Goal: Contribute content: Contribute content

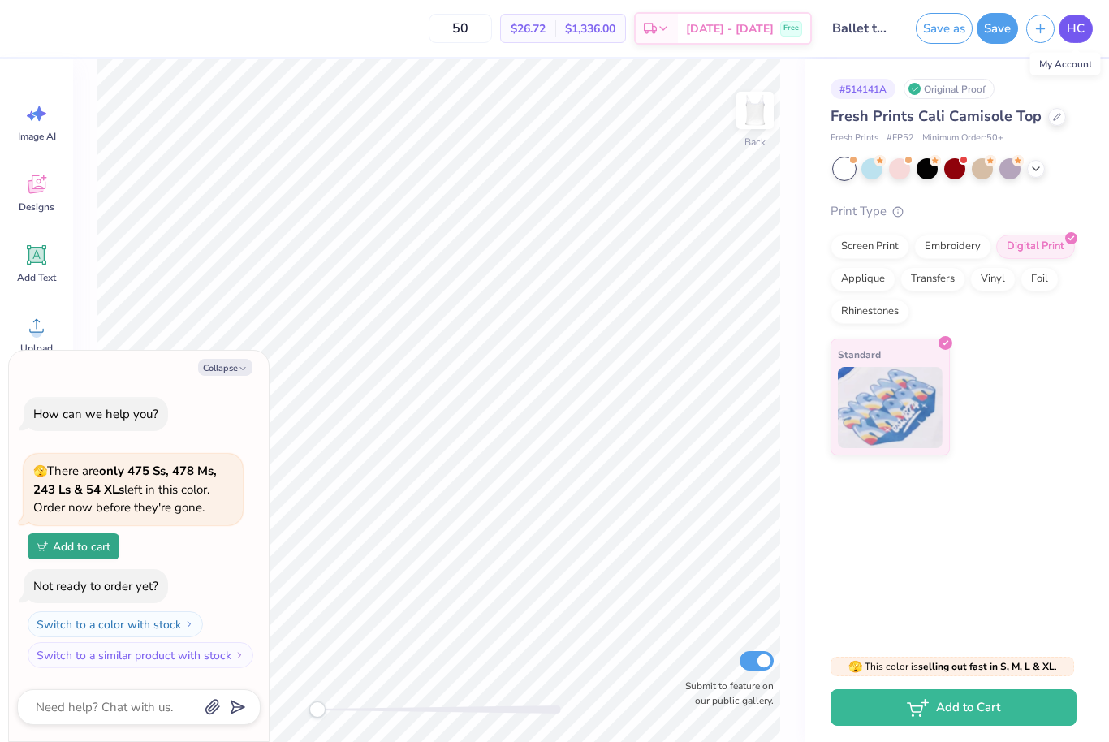
click at [1076, 29] on span "HC" at bounding box center [1076, 28] width 18 height 19
click at [1077, 15] on link "HC" at bounding box center [1076, 29] width 34 height 28
click at [214, 374] on button "Collapse" at bounding box center [225, 367] width 54 height 17
type textarea "x"
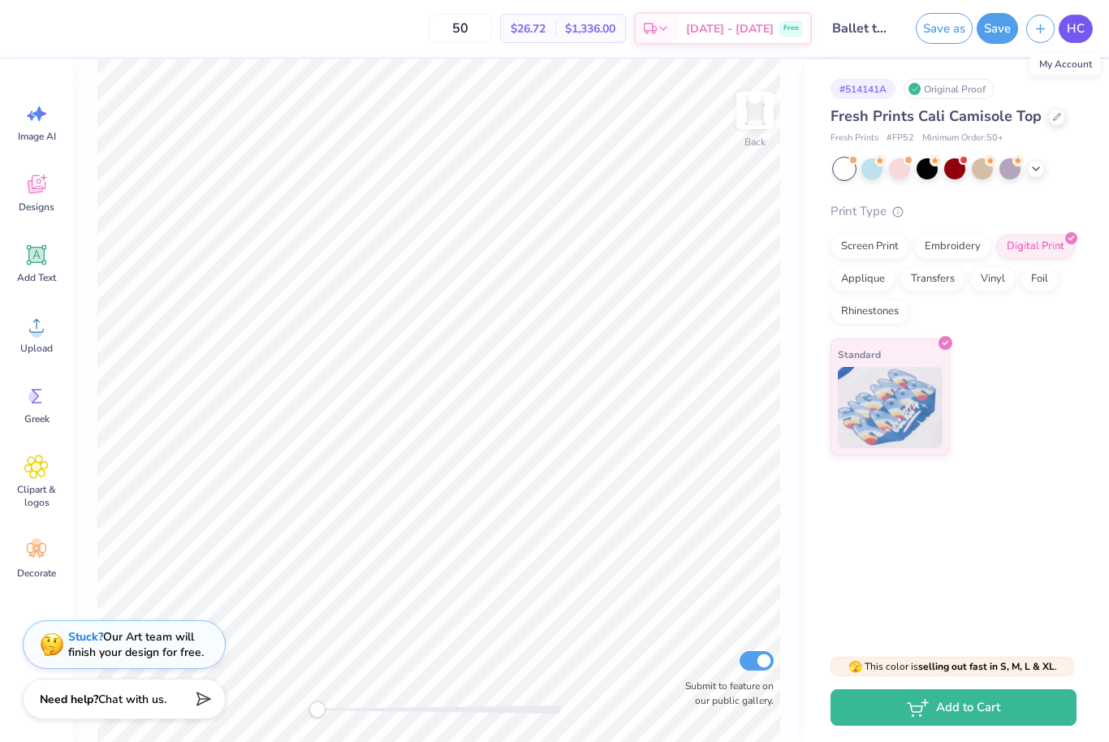
click at [1068, 26] on span "HC" at bounding box center [1076, 28] width 18 height 19
click at [1086, 40] on link "HC" at bounding box center [1076, 29] width 34 height 28
click at [1077, 41] on link "HC" at bounding box center [1076, 29] width 34 height 28
click at [1082, 24] on span "HC" at bounding box center [1076, 28] width 18 height 19
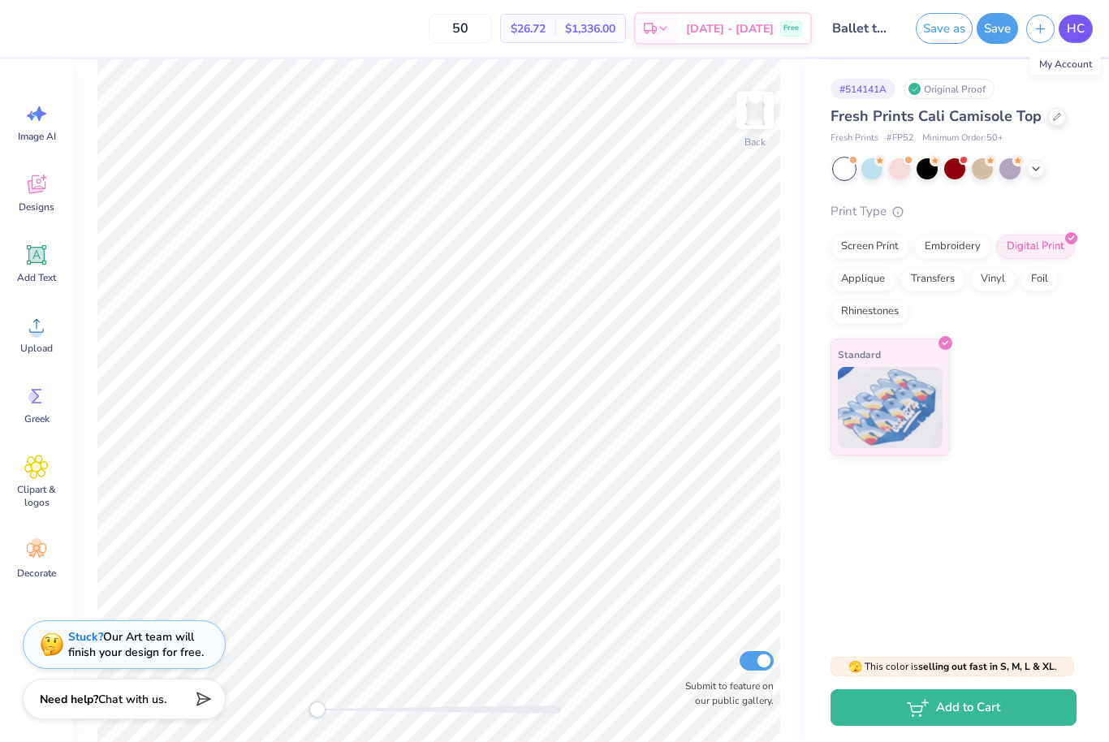
click at [1073, 33] on span "HC" at bounding box center [1076, 28] width 18 height 19
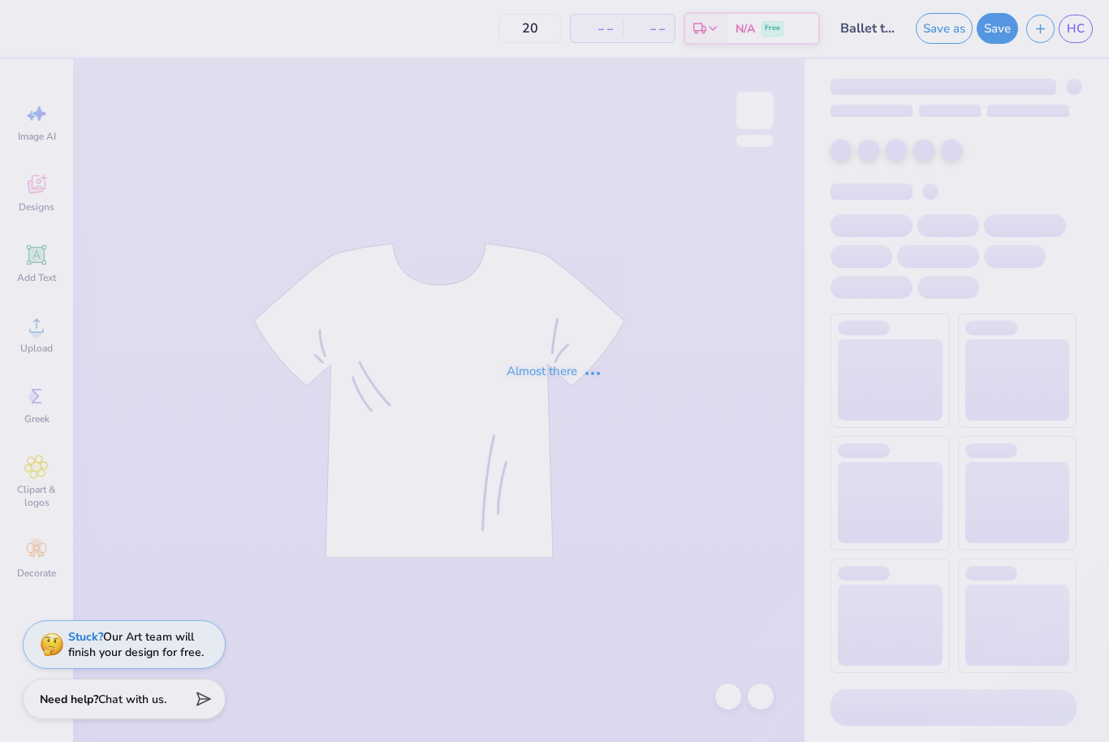
type input "50"
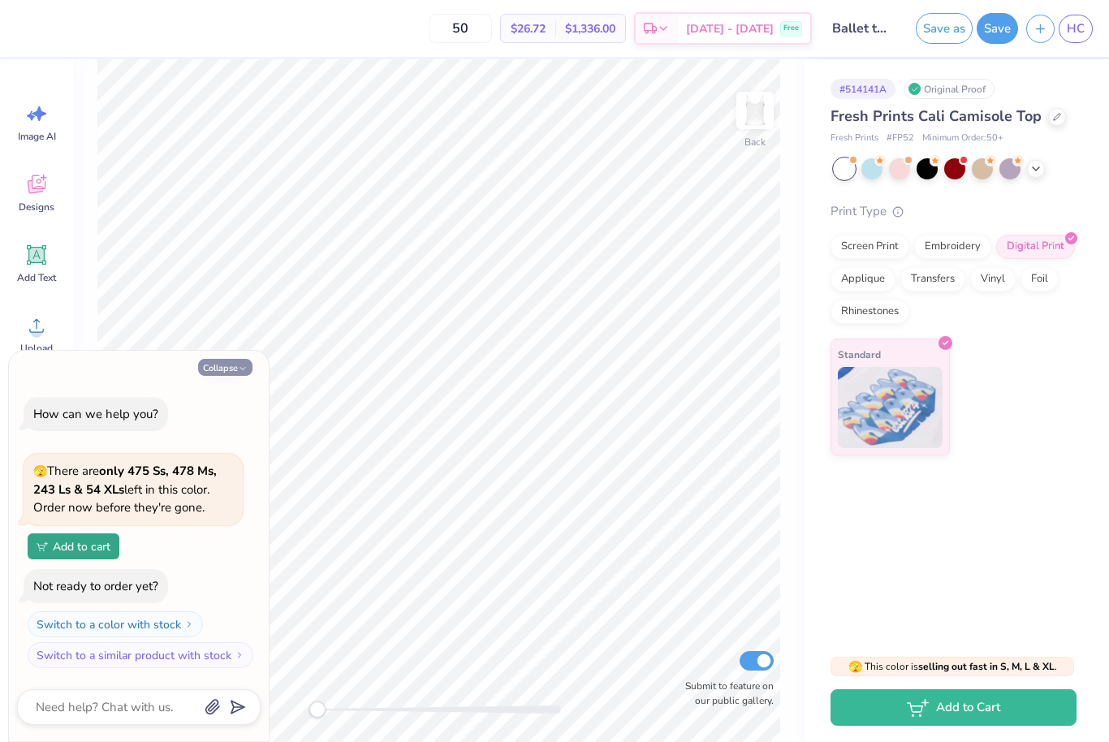
click at [226, 371] on button "Collapse" at bounding box center [225, 367] width 54 height 17
type textarea "x"
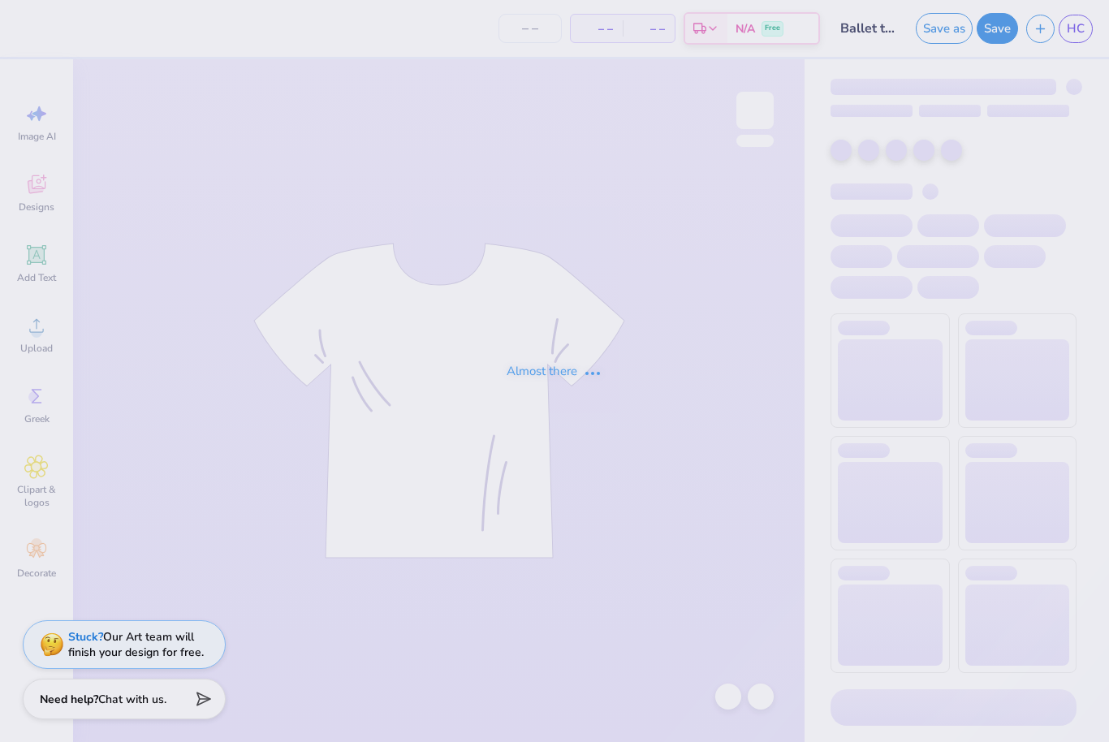
type input "50"
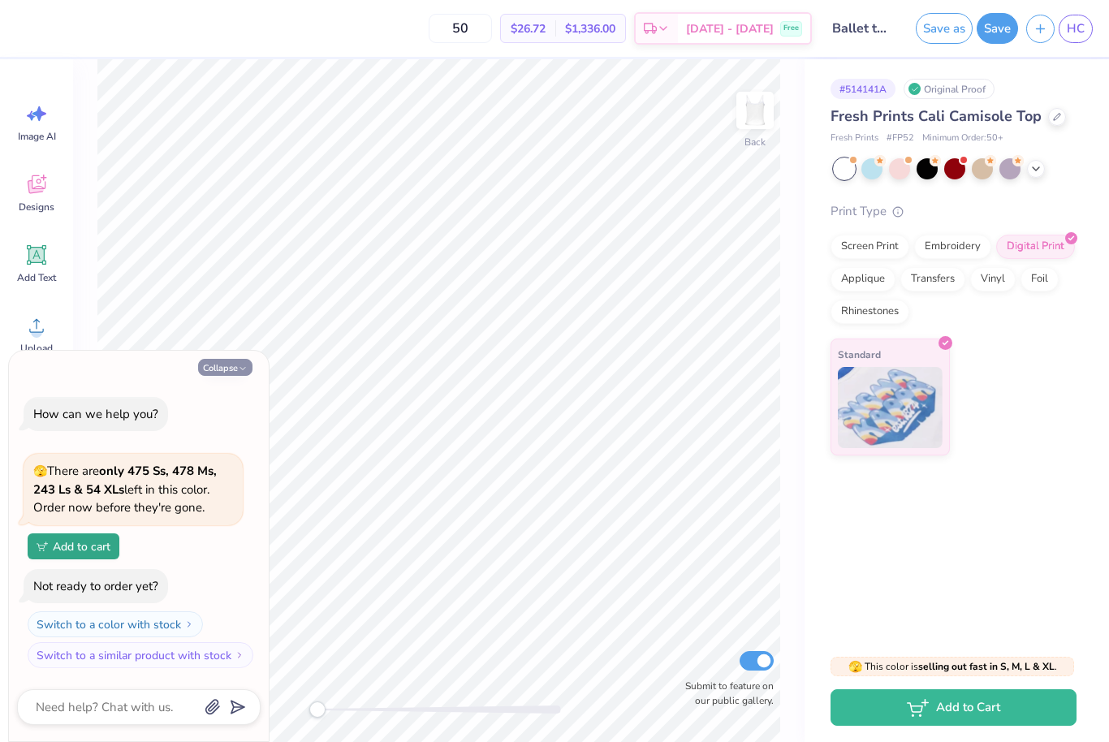
click at [209, 373] on button "Collapse" at bounding box center [225, 367] width 54 height 17
type textarea "x"
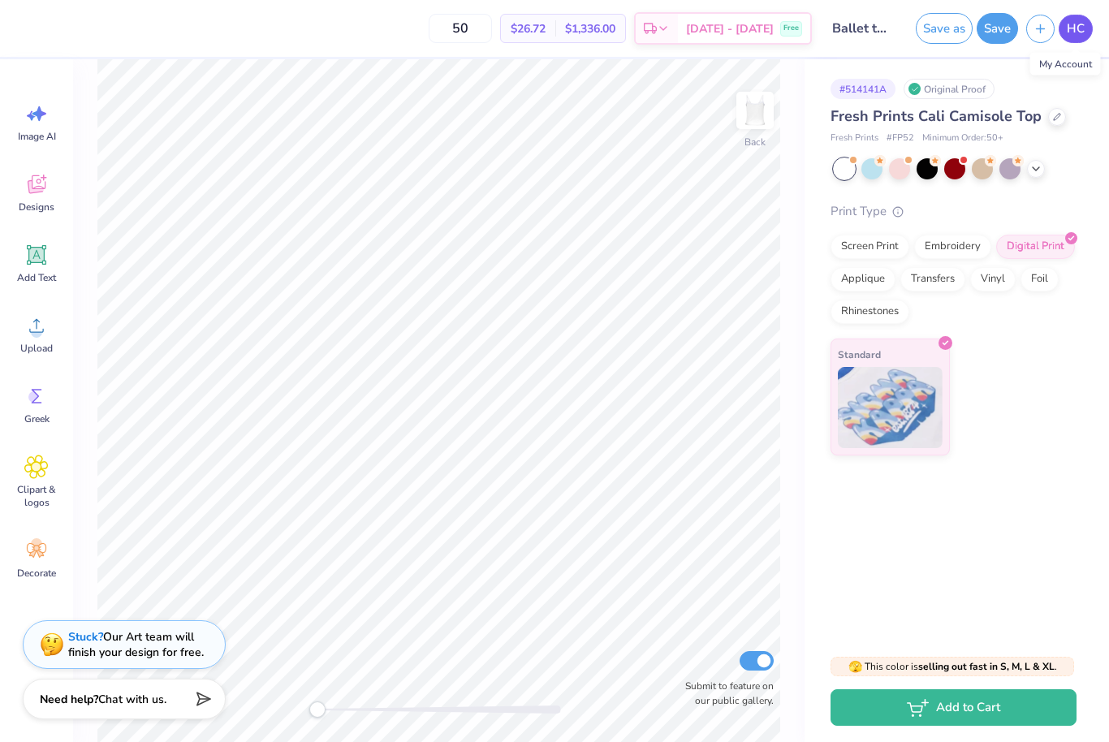
click at [1077, 31] on span "HC" at bounding box center [1076, 28] width 18 height 19
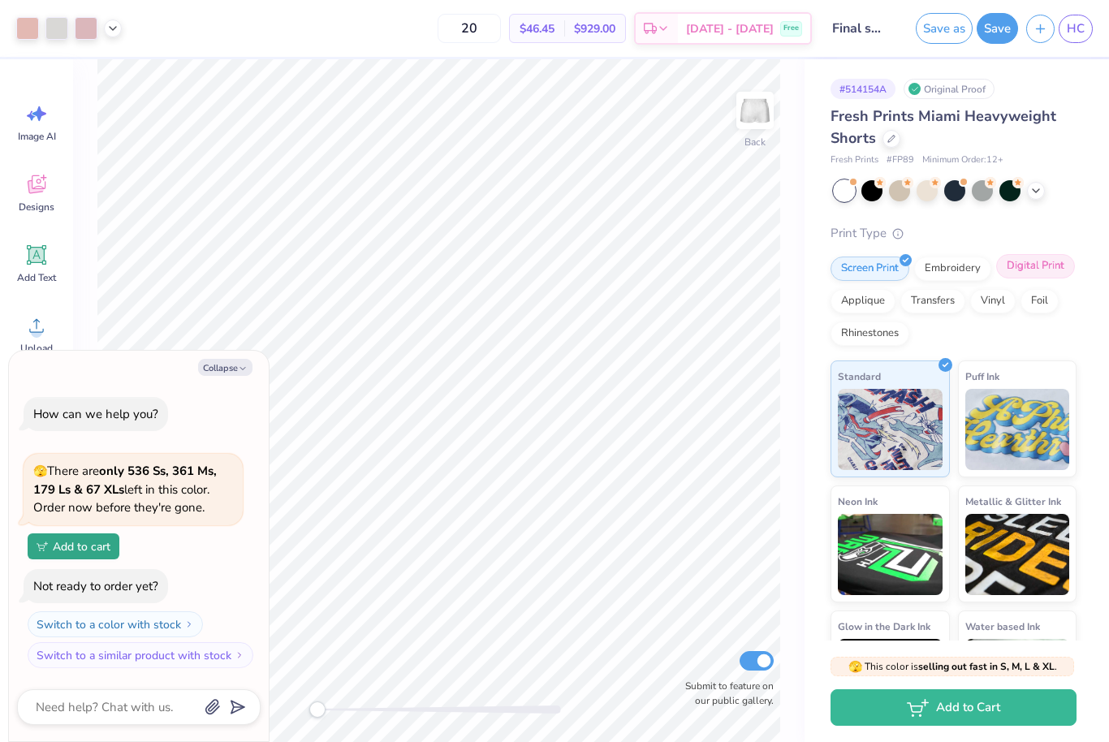
click at [1051, 265] on div "Digital Print" at bounding box center [1035, 266] width 79 height 24
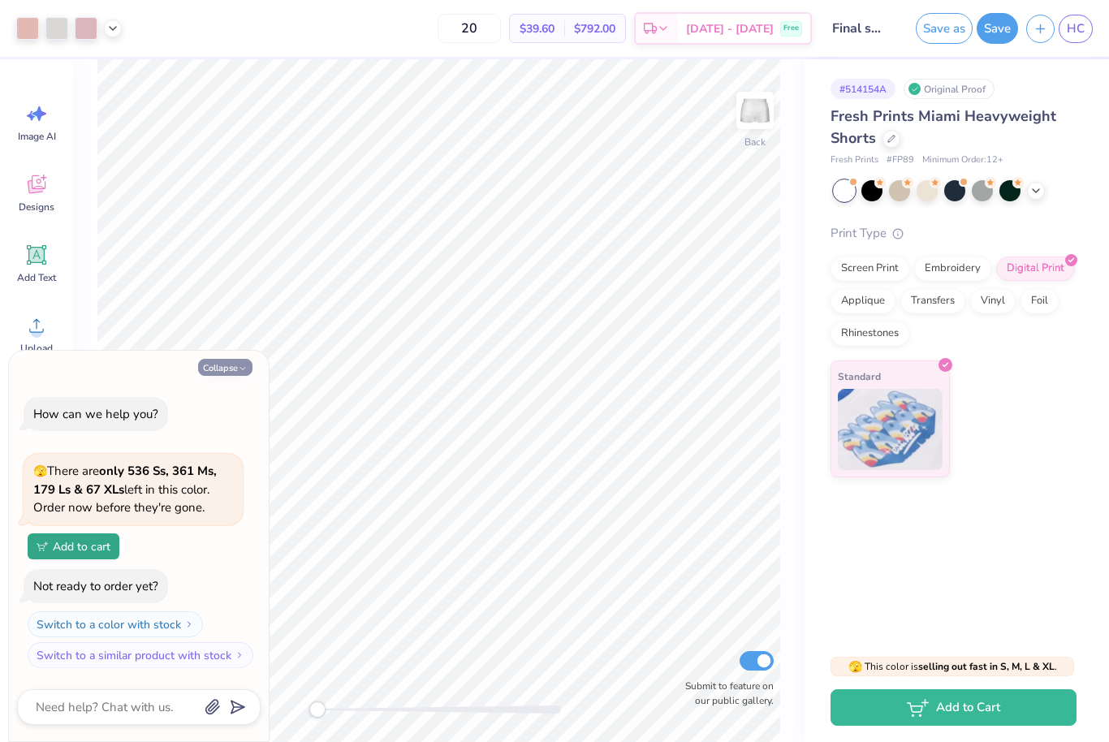
click at [224, 374] on button "Collapse" at bounding box center [225, 367] width 54 height 17
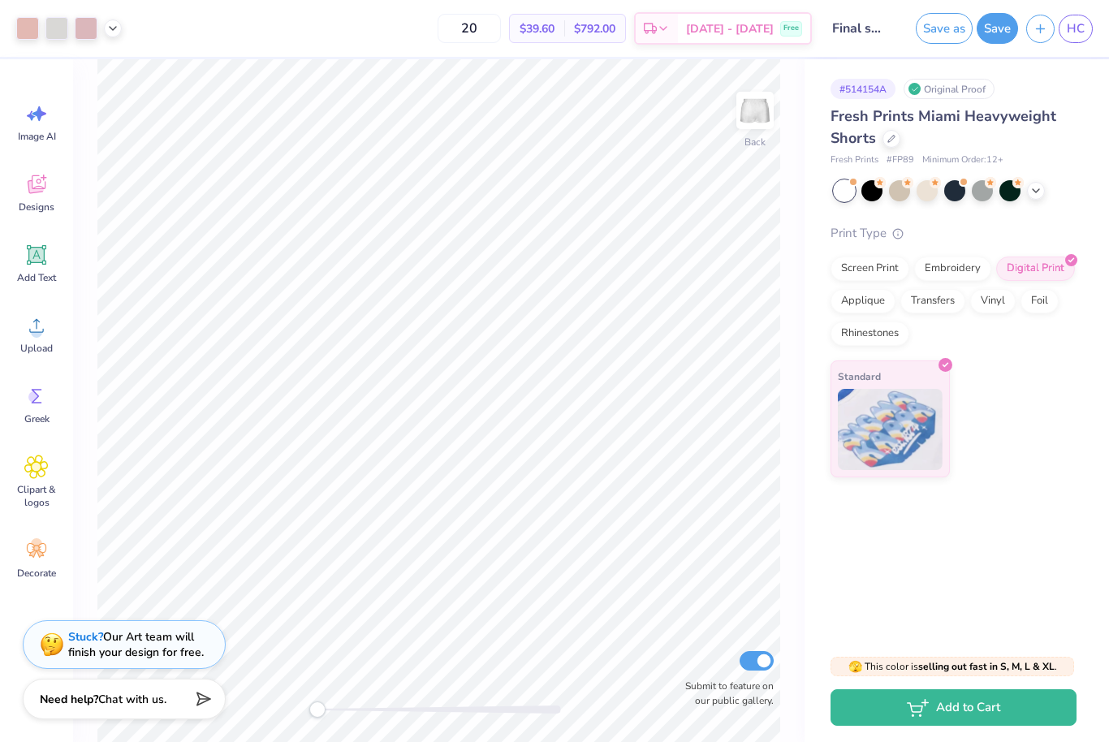
type textarea "x"
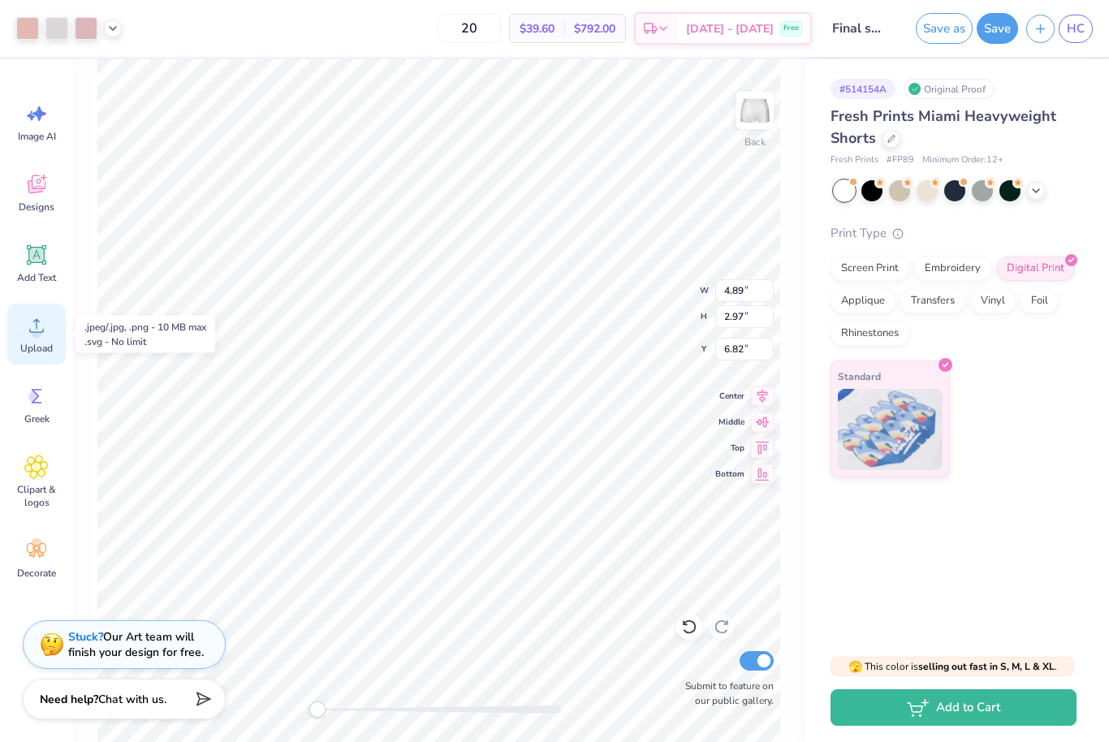
click at [37, 334] on circle at bounding box center [36, 331] width 11 height 11
click at [1079, 28] on span "HC" at bounding box center [1076, 28] width 18 height 19
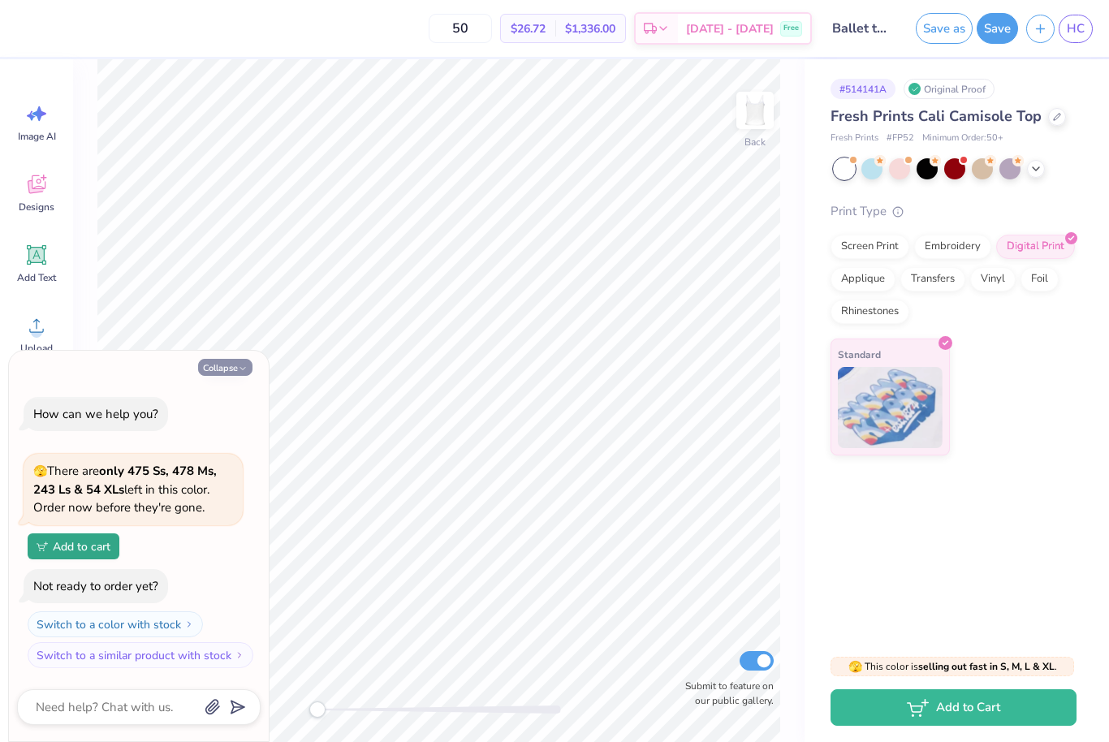
click at [222, 365] on button "Collapse" at bounding box center [225, 367] width 54 height 17
type textarea "x"
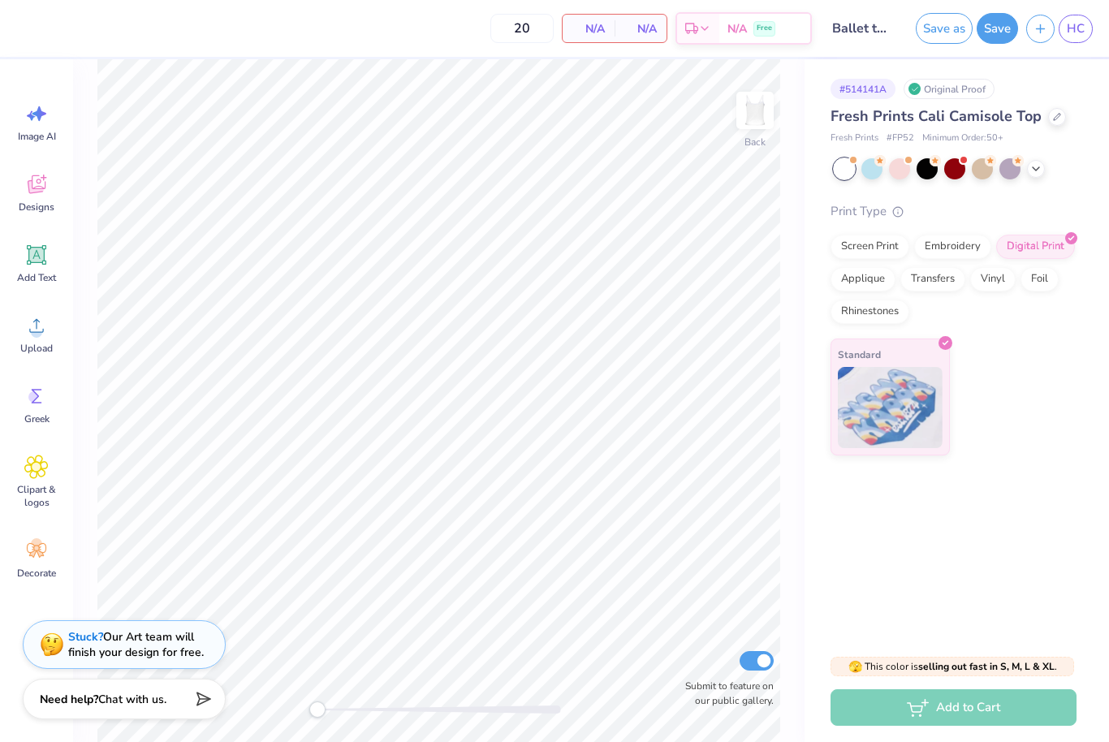
type input "50"
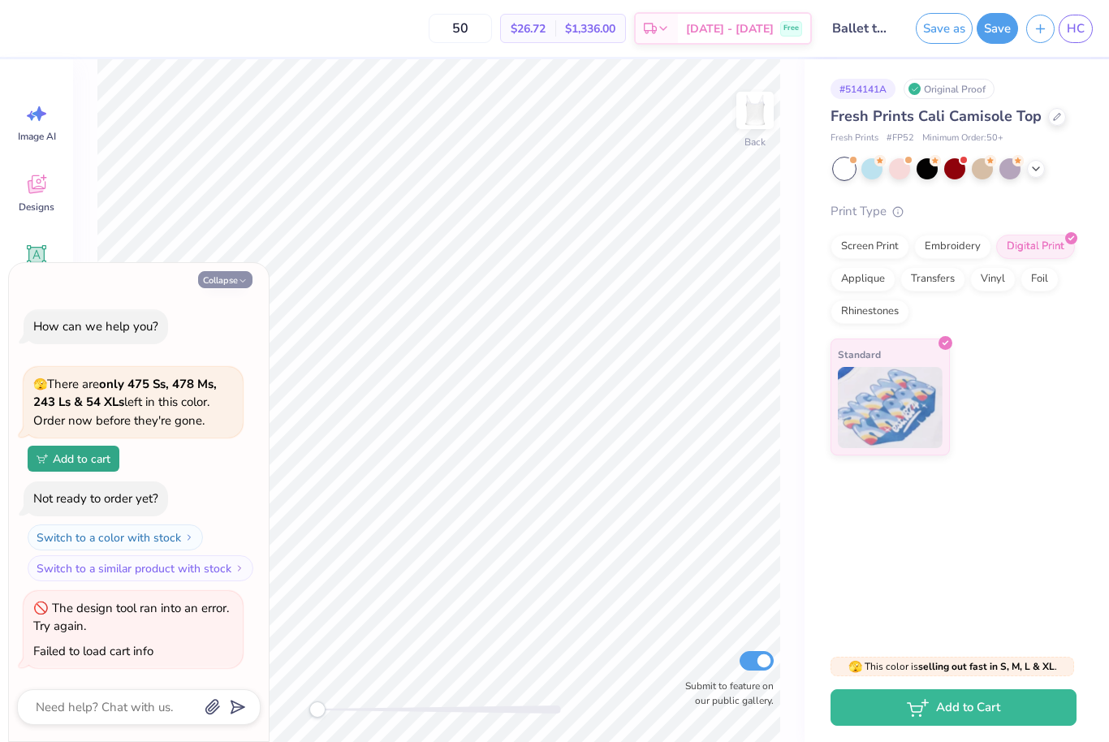
click at [219, 280] on button "Collapse" at bounding box center [225, 279] width 54 height 17
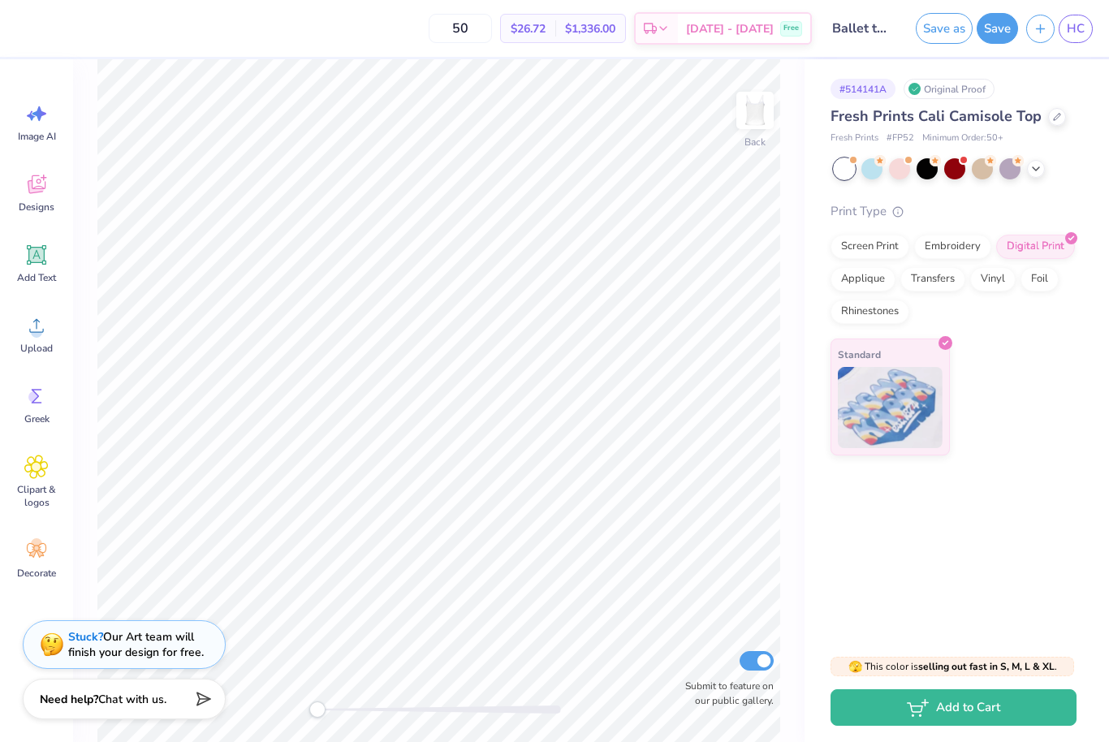
type textarea "x"
click at [1078, 33] on span "HC" at bounding box center [1076, 28] width 18 height 19
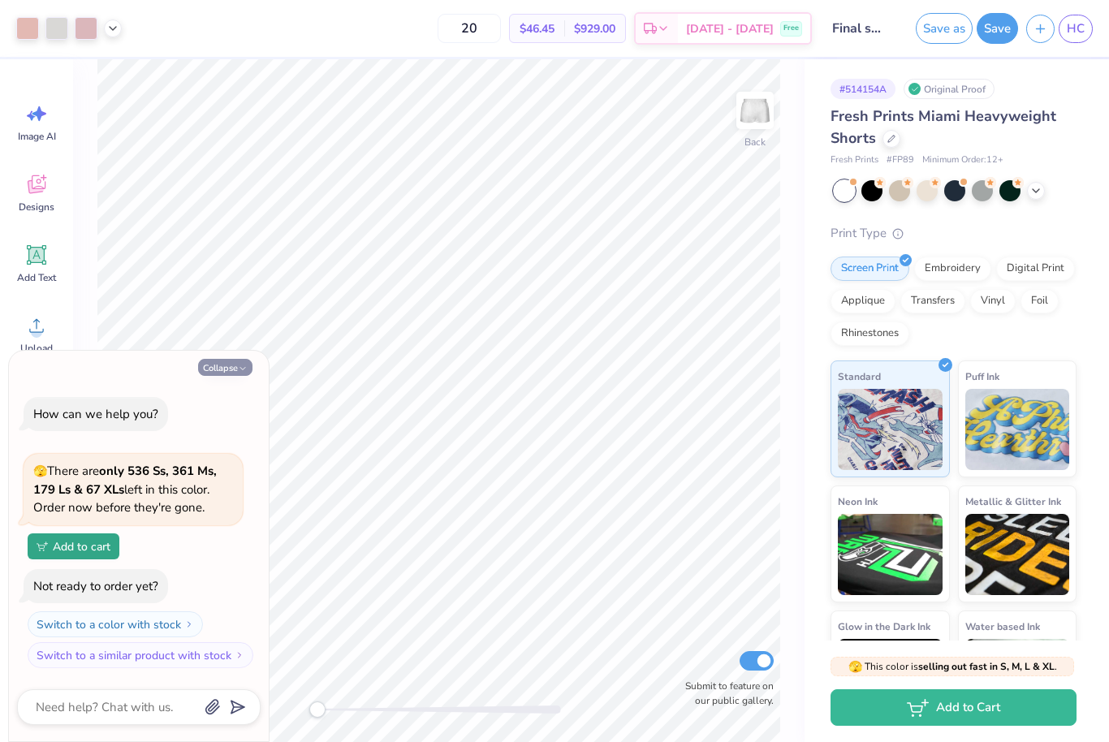
click at [234, 371] on button "Collapse" at bounding box center [225, 367] width 54 height 17
type textarea "x"
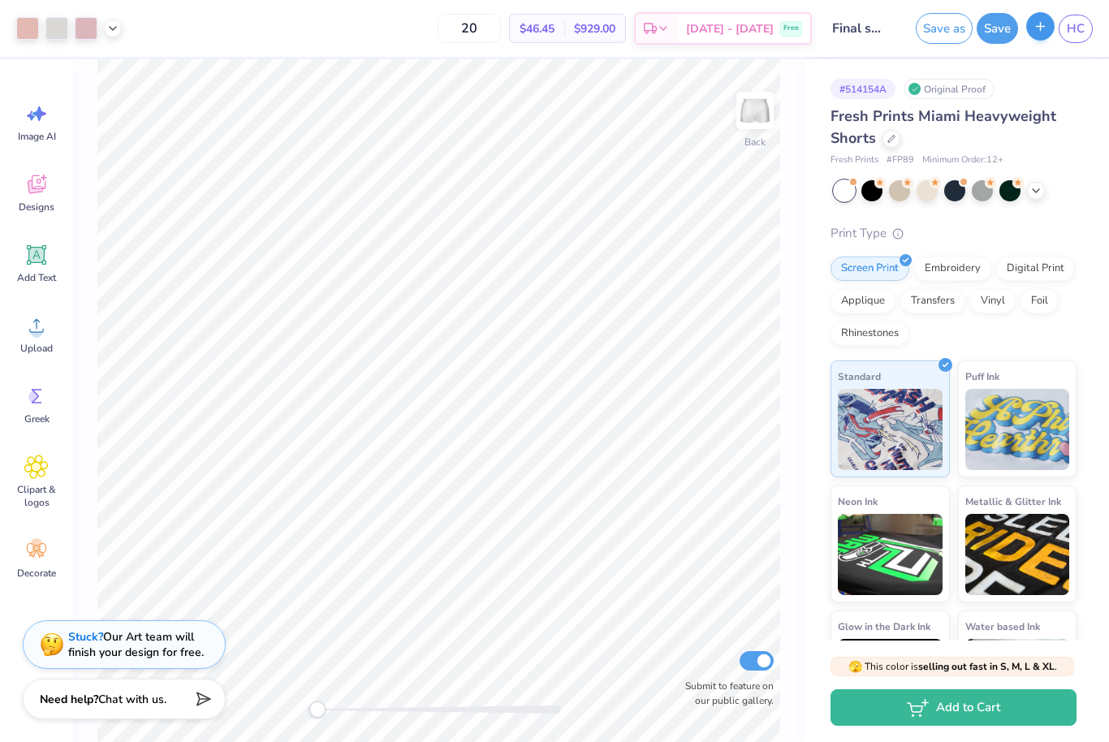
click at [1040, 21] on icon "button" at bounding box center [1041, 26] width 14 height 14
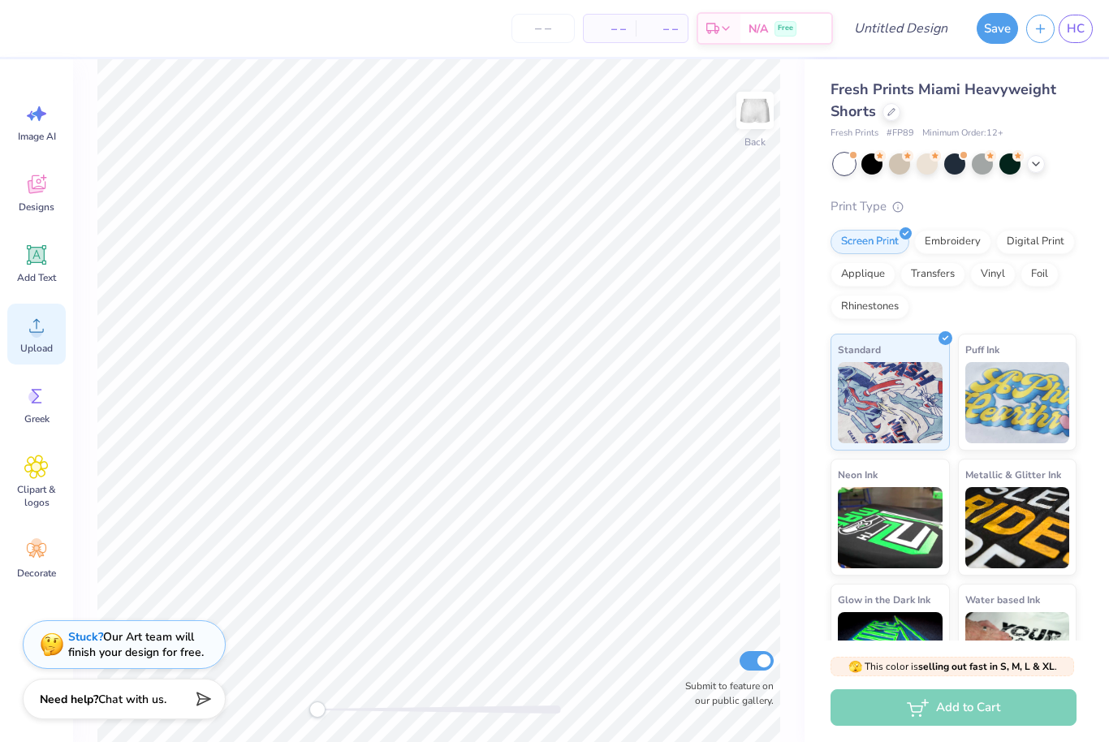
click at [33, 327] on icon at bounding box center [36, 325] width 24 height 24
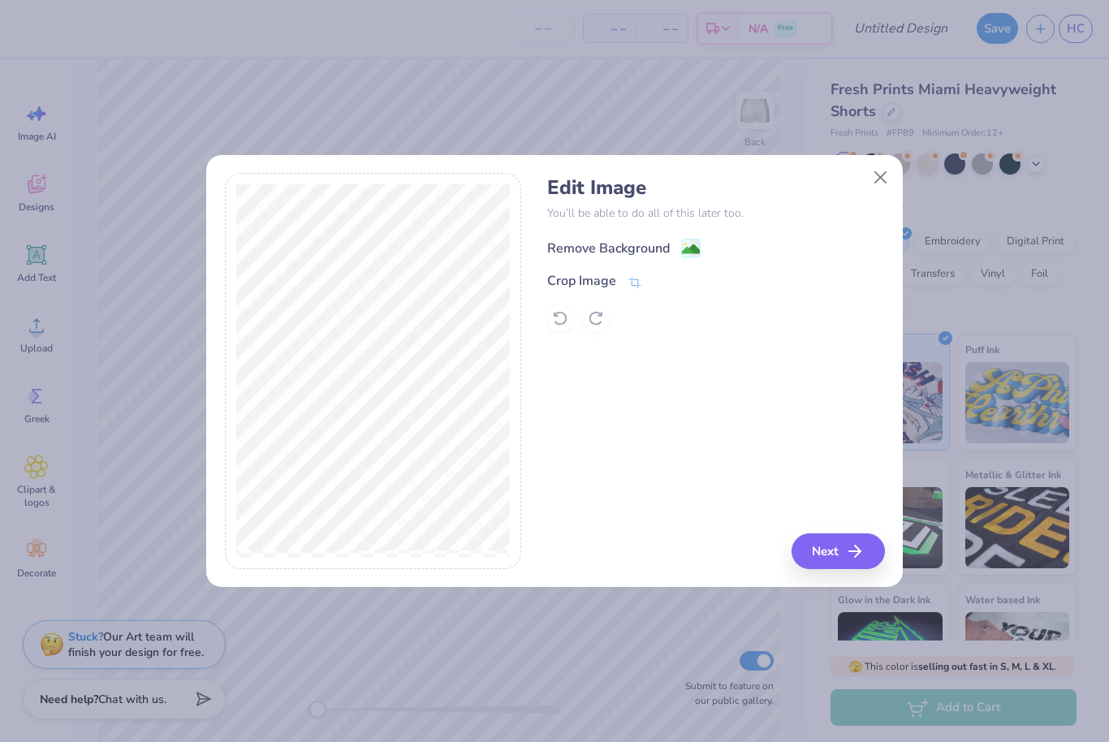
click at [603, 242] on div "Remove Background" at bounding box center [608, 248] width 123 height 19
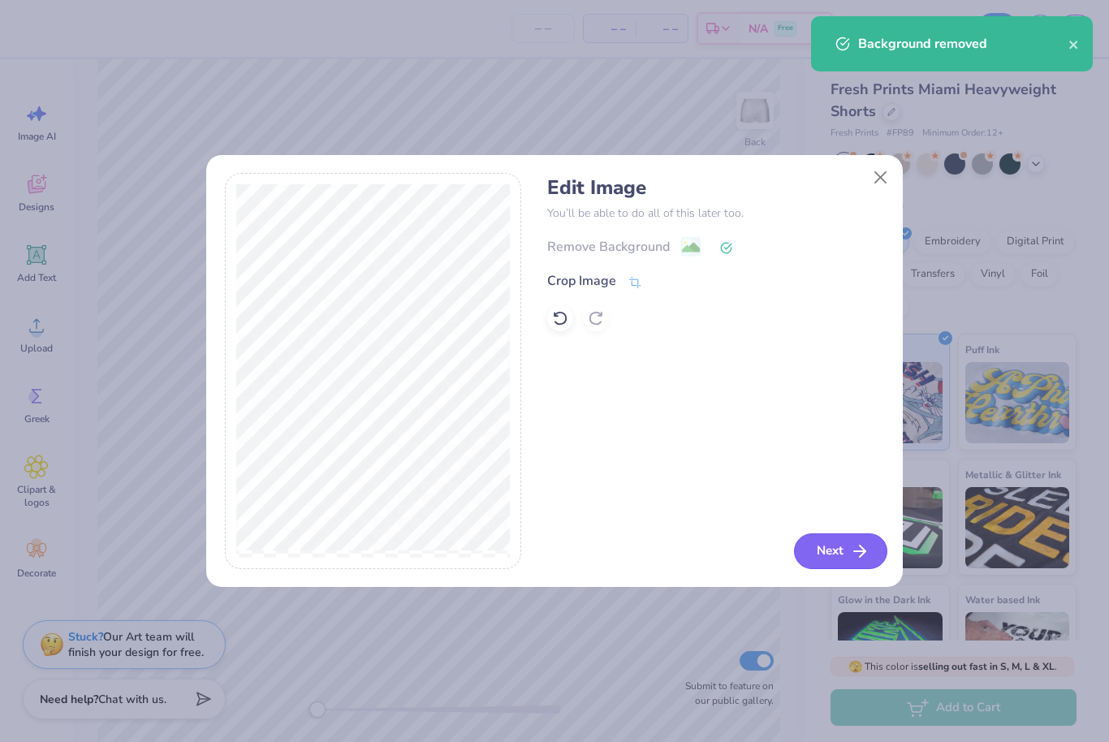
click at [849, 565] on button "Next" at bounding box center [840, 551] width 93 height 36
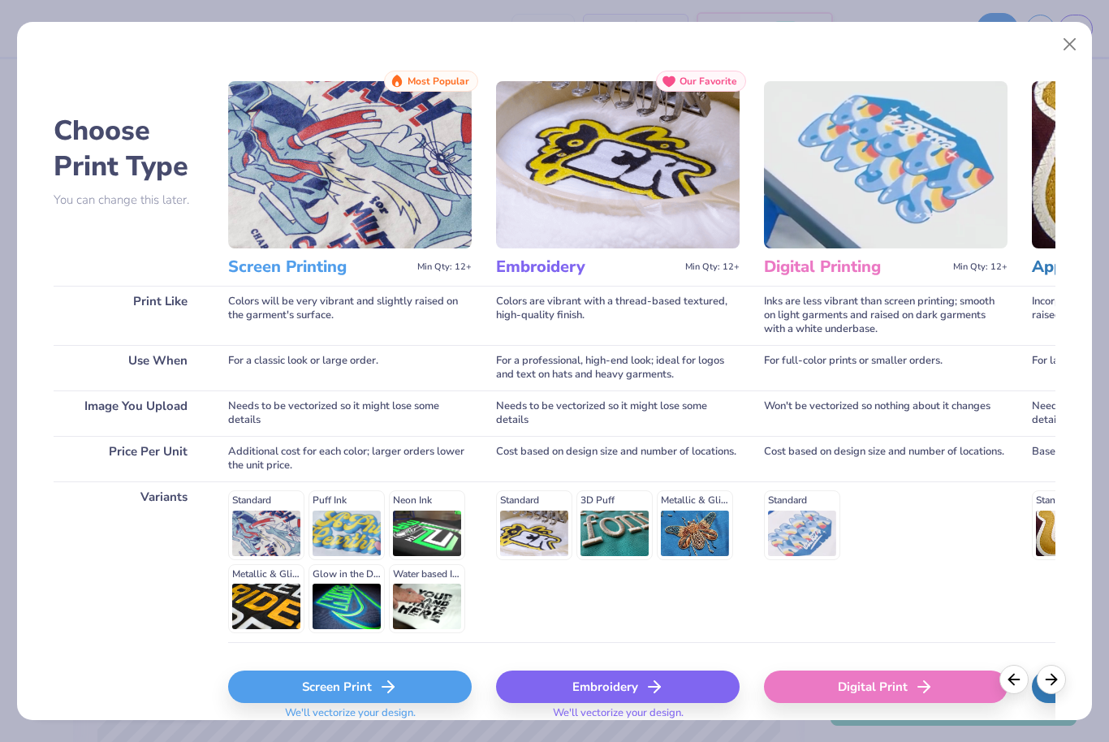
click at [316, 691] on div "Screen Print" at bounding box center [350, 687] width 244 height 32
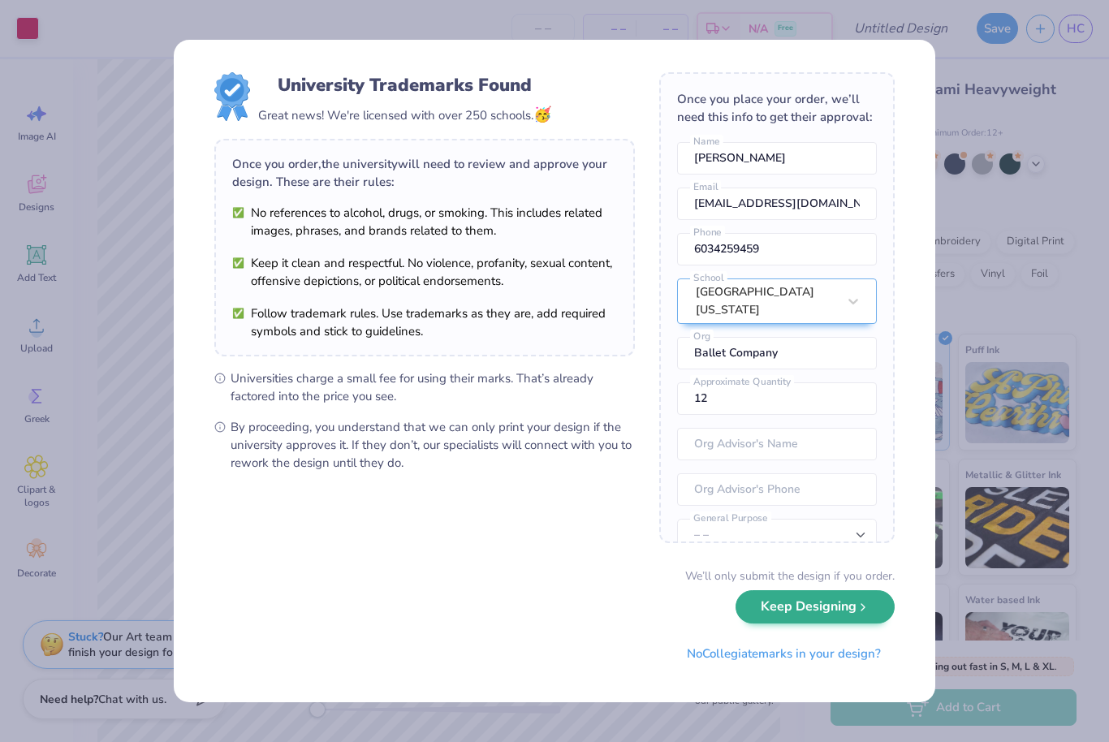
click at [849, 615] on button "Keep Designing" at bounding box center [815, 606] width 159 height 33
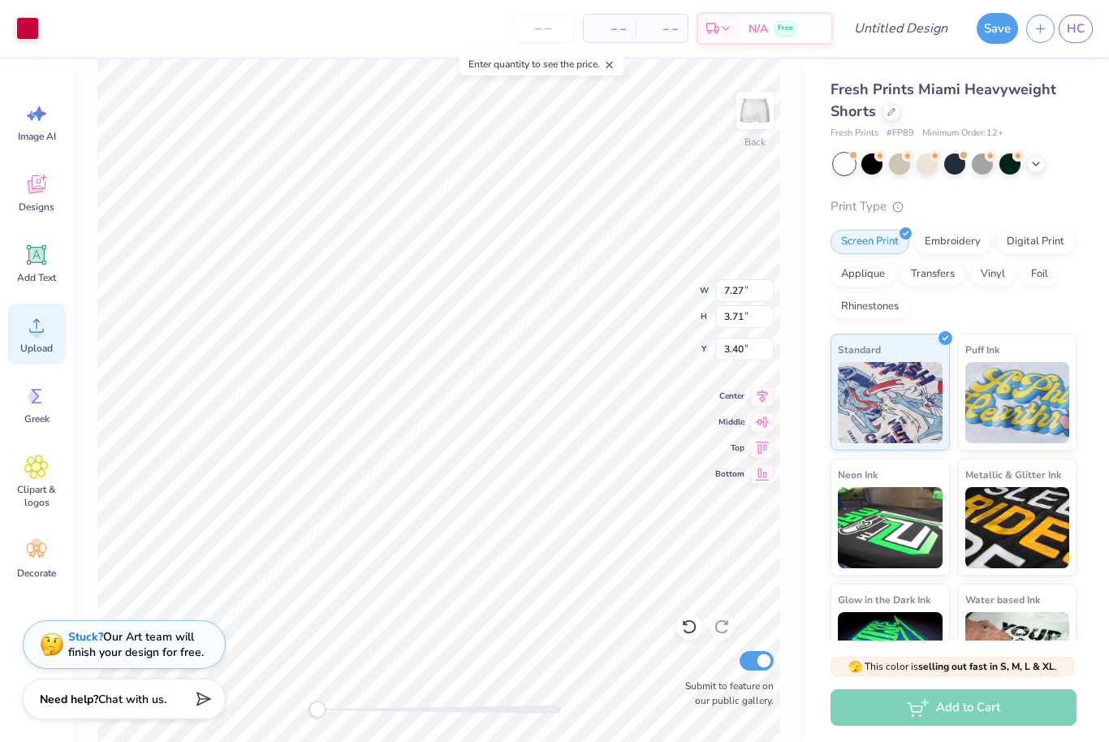
click at [32, 330] on circle at bounding box center [36, 331] width 11 height 11
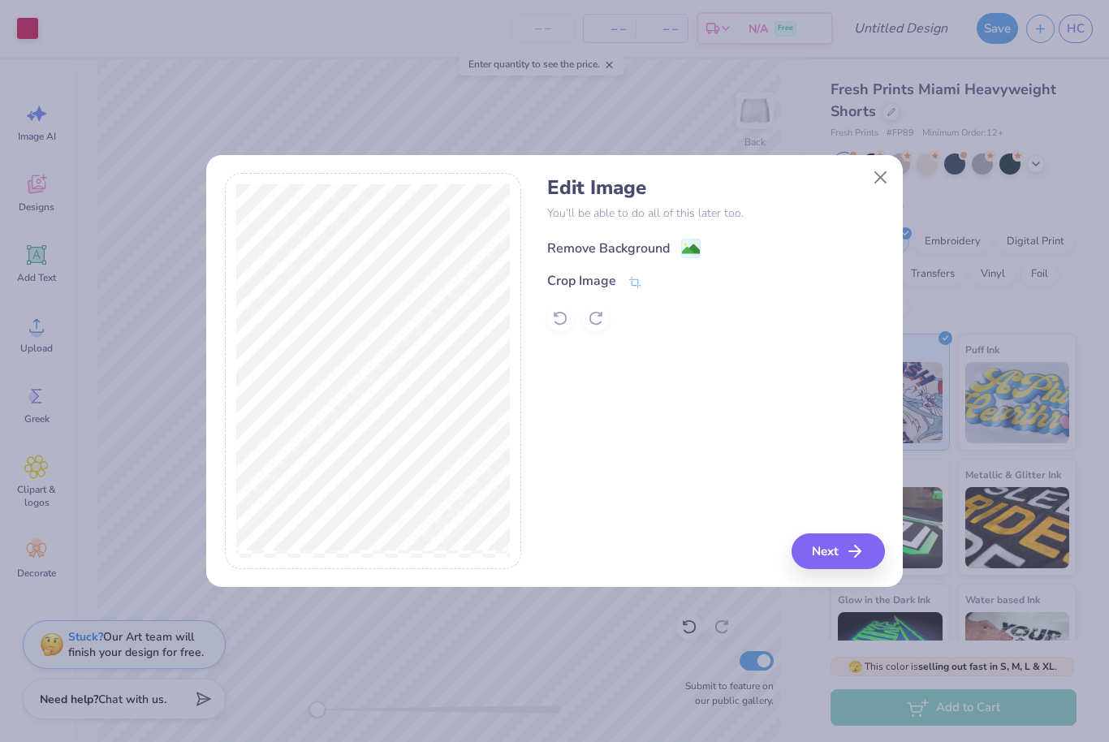
click at [580, 245] on div "Remove Background" at bounding box center [608, 248] width 123 height 19
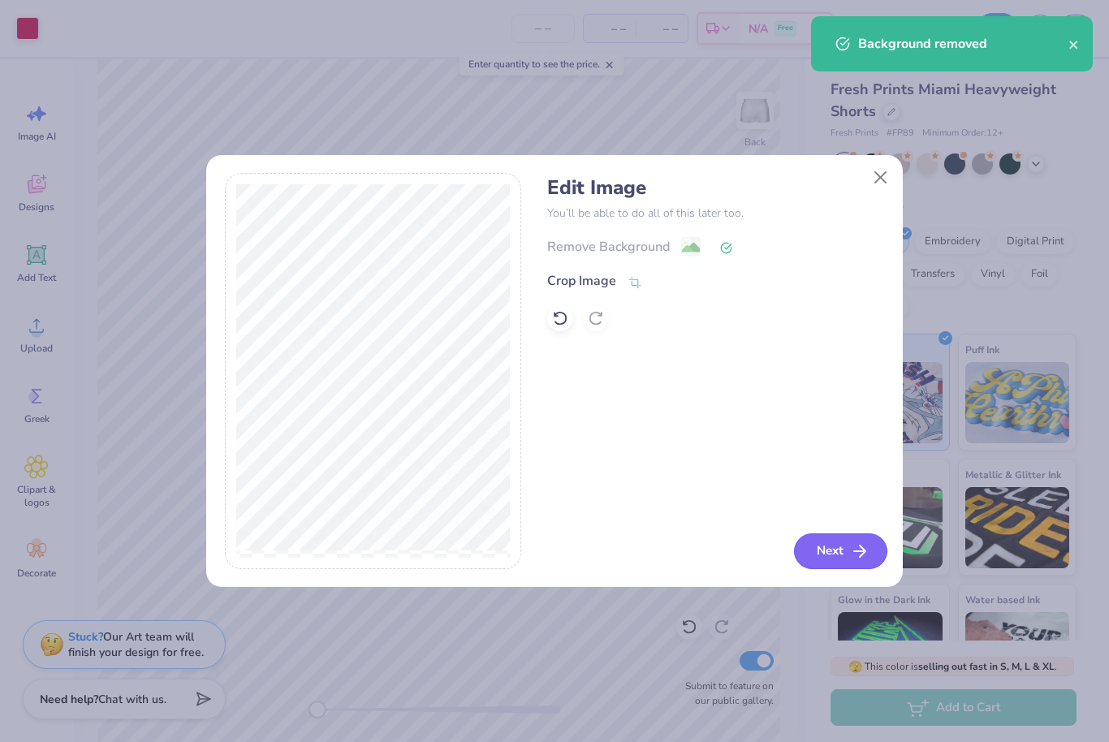
click at [858, 550] on icon "button" at bounding box center [859, 551] width 19 height 19
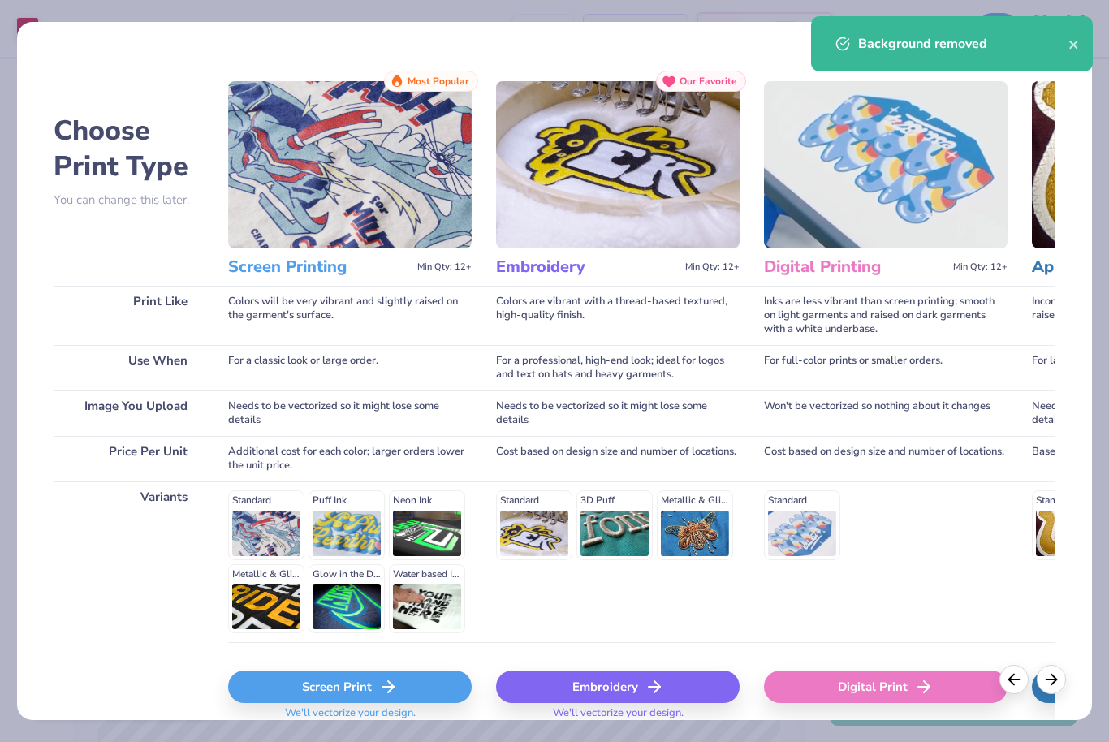
click at [357, 689] on div "Screen Print" at bounding box center [350, 687] width 244 height 32
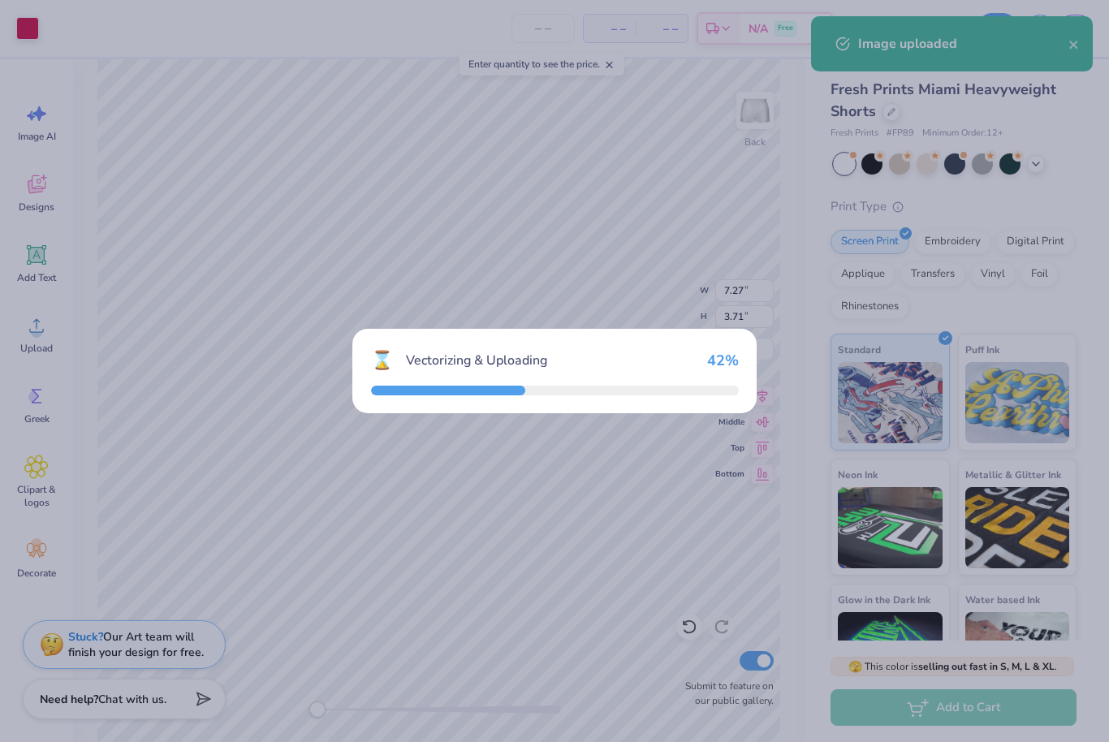
type input "5.50"
type input "8.45"
type input "1.02"
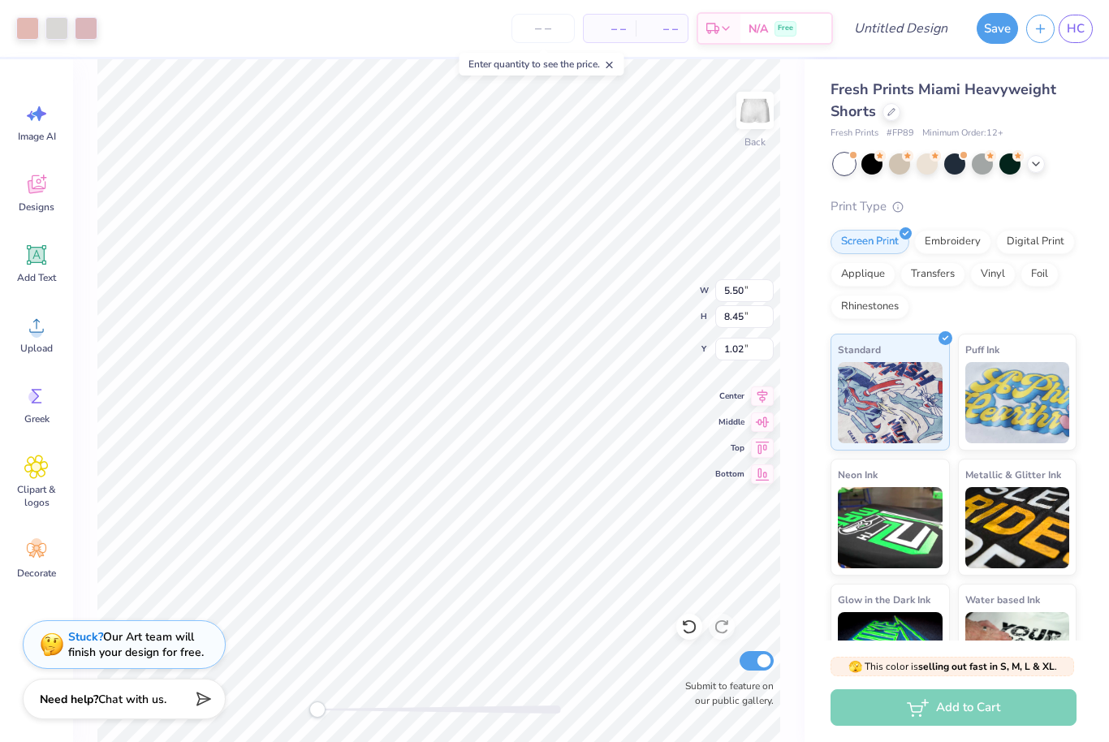
type input "2.67"
type input "4.10"
type input "4.65"
type input "2.37"
type input "7.29"
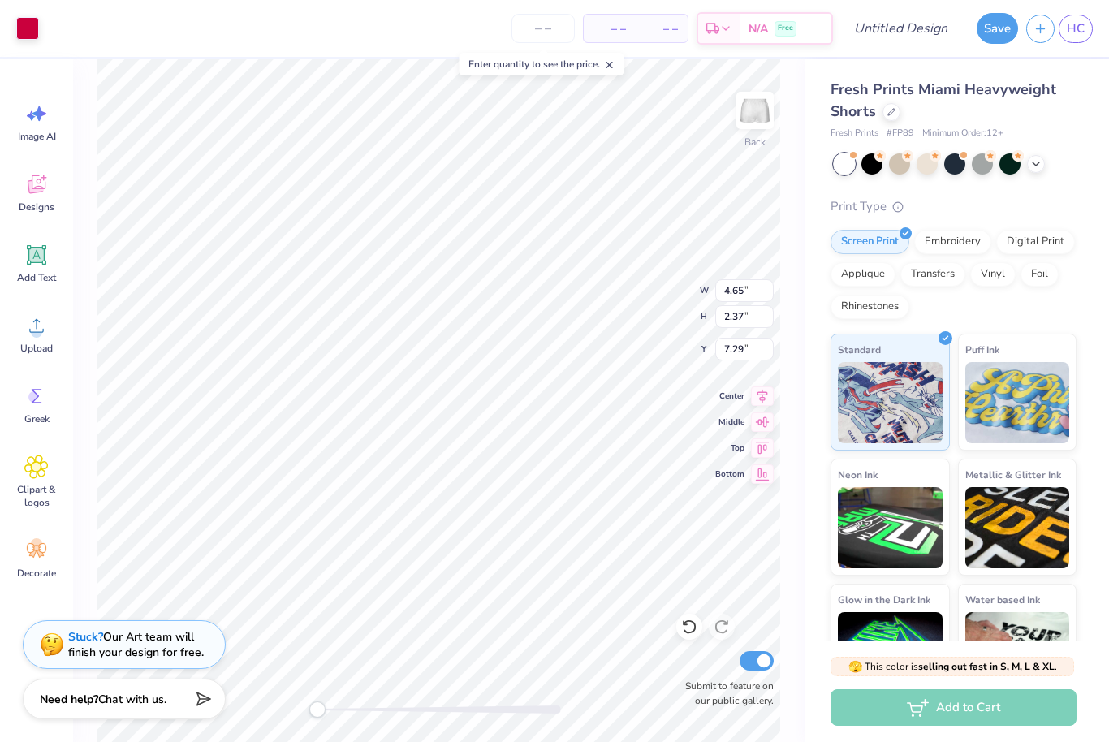
type input "2.67"
type input "4.10"
type input "1.27"
type input "4.65"
type input "2.37"
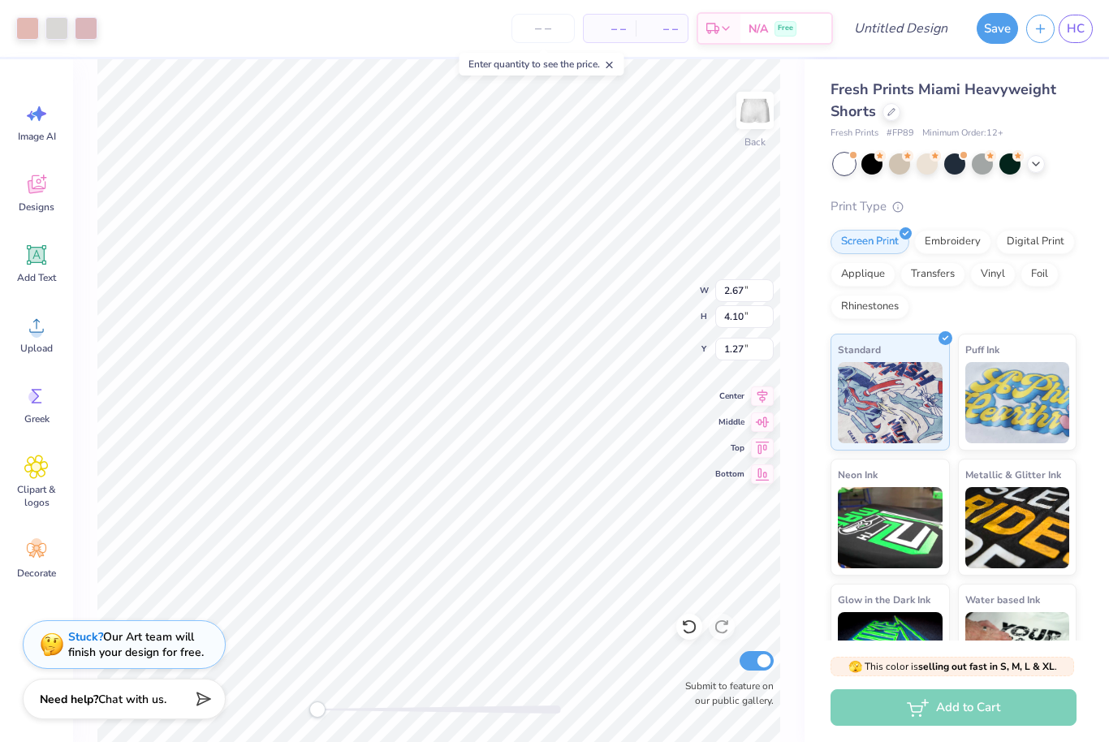
type input "4.95"
type input "1.46"
type input "2.24"
type input "7.76"
type input "4.65"
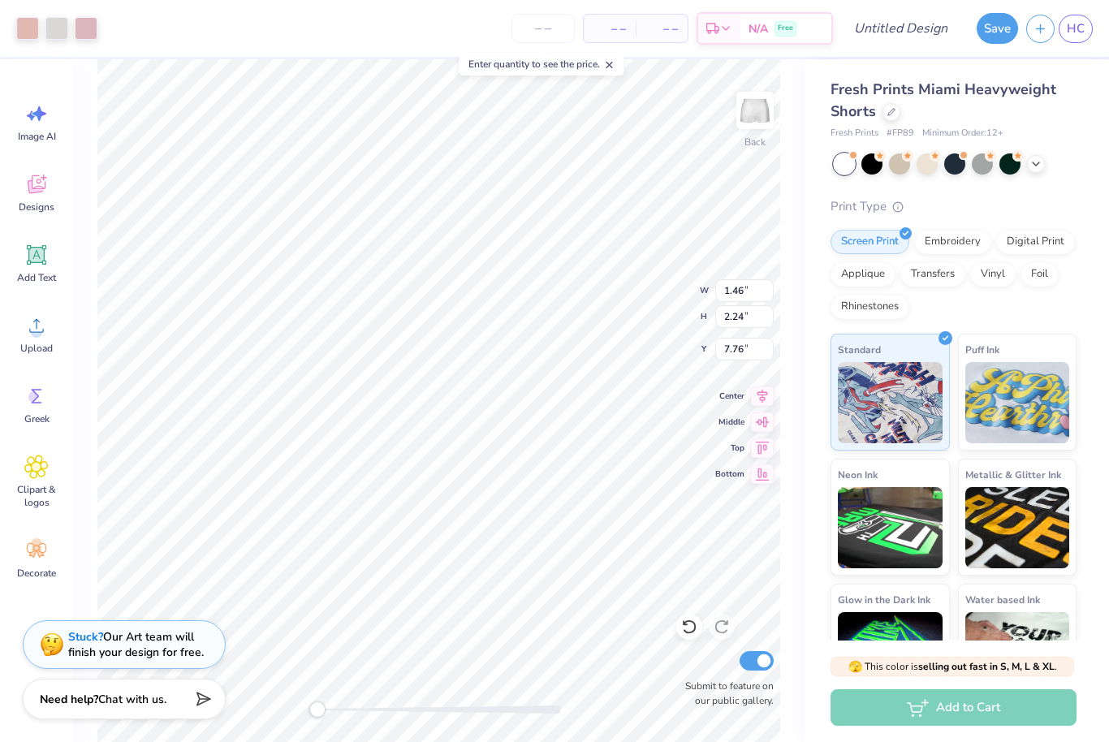
type input "2.37"
type input "4.42"
click at [690, 622] on icon at bounding box center [689, 627] width 14 height 15
type input "4.87"
type input "5.58"
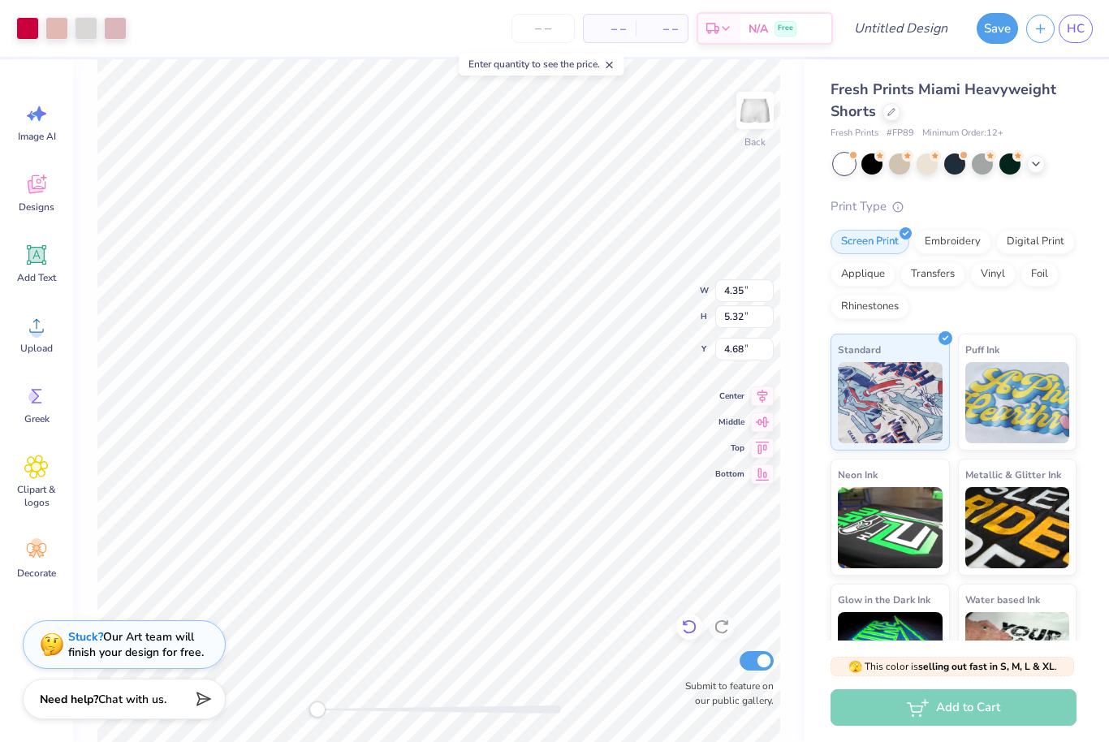
type input "4.42"
click at [693, 618] on div at bounding box center [689, 627] width 26 height 26
click at [690, 621] on icon at bounding box center [689, 627] width 14 height 15
click at [691, 620] on icon at bounding box center [689, 627] width 16 height 16
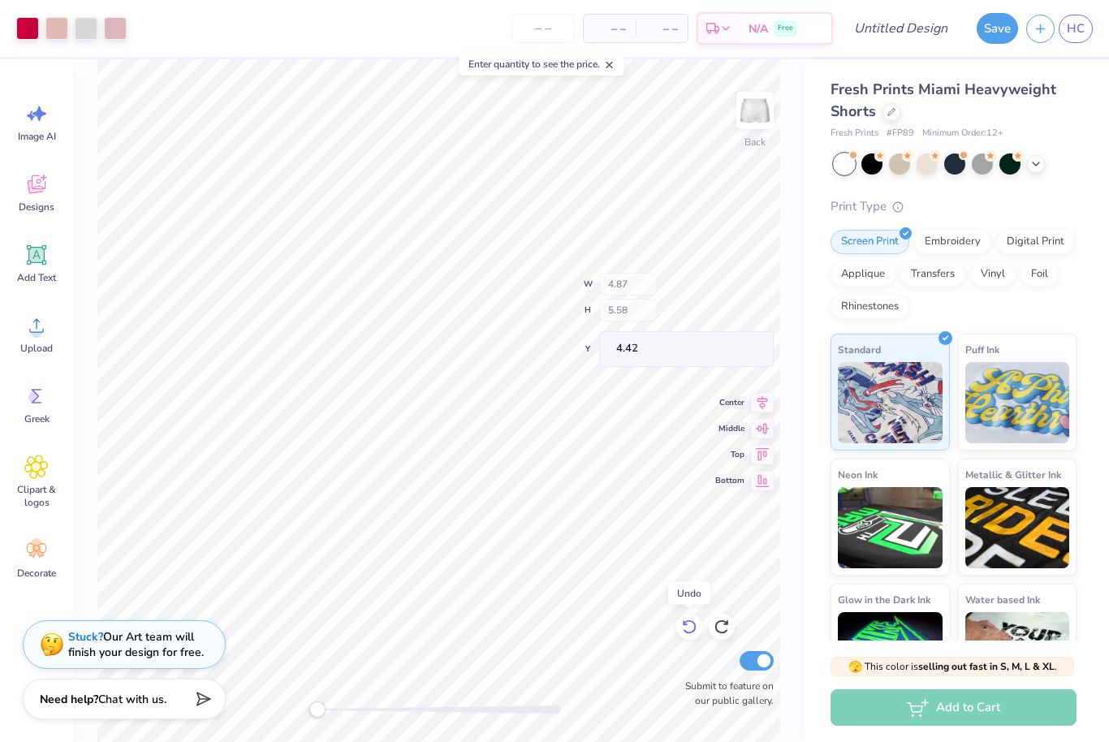
type input "5.87"
type input "8.40"
type input "1.27"
click at [685, 620] on icon at bounding box center [689, 627] width 16 height 16
click at [693, 618] on div at bounding box center [689, 627] width 26 height 26
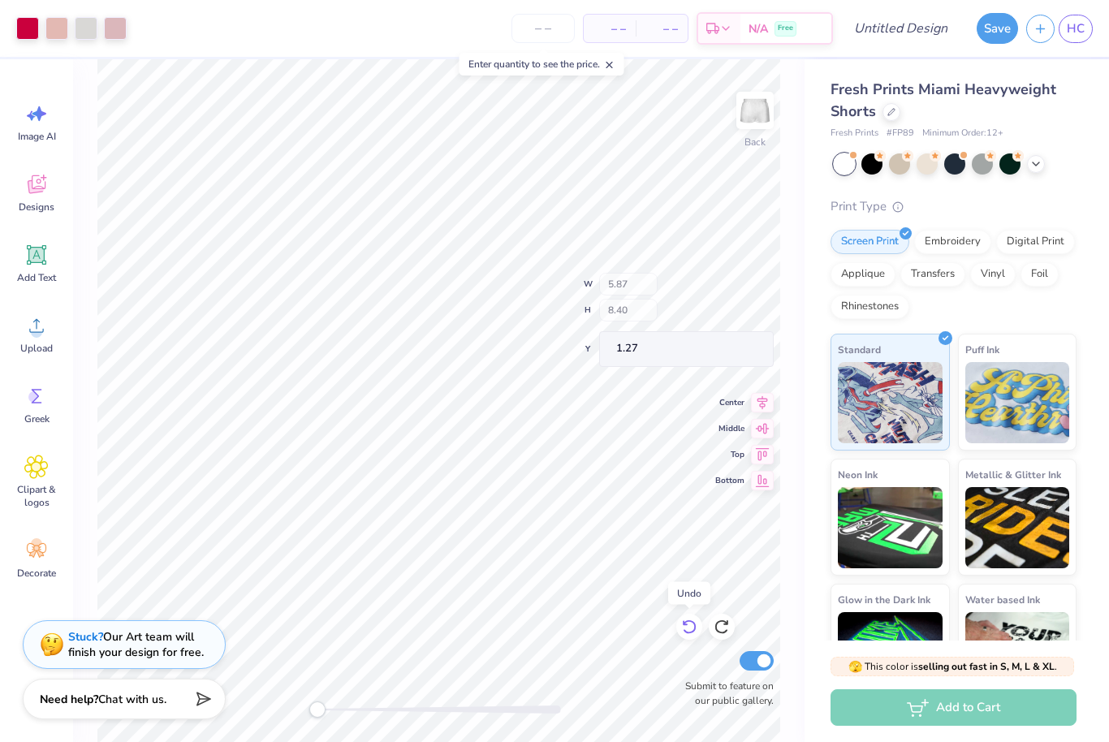
type input "5.50"
type input "8.45"
type input "1.02"
click at [687, 615] on div at bounding box center [689, 627] width 26 height 26
click at [688, 620] on icon at bounding box center [689, 627] width 16 height 16
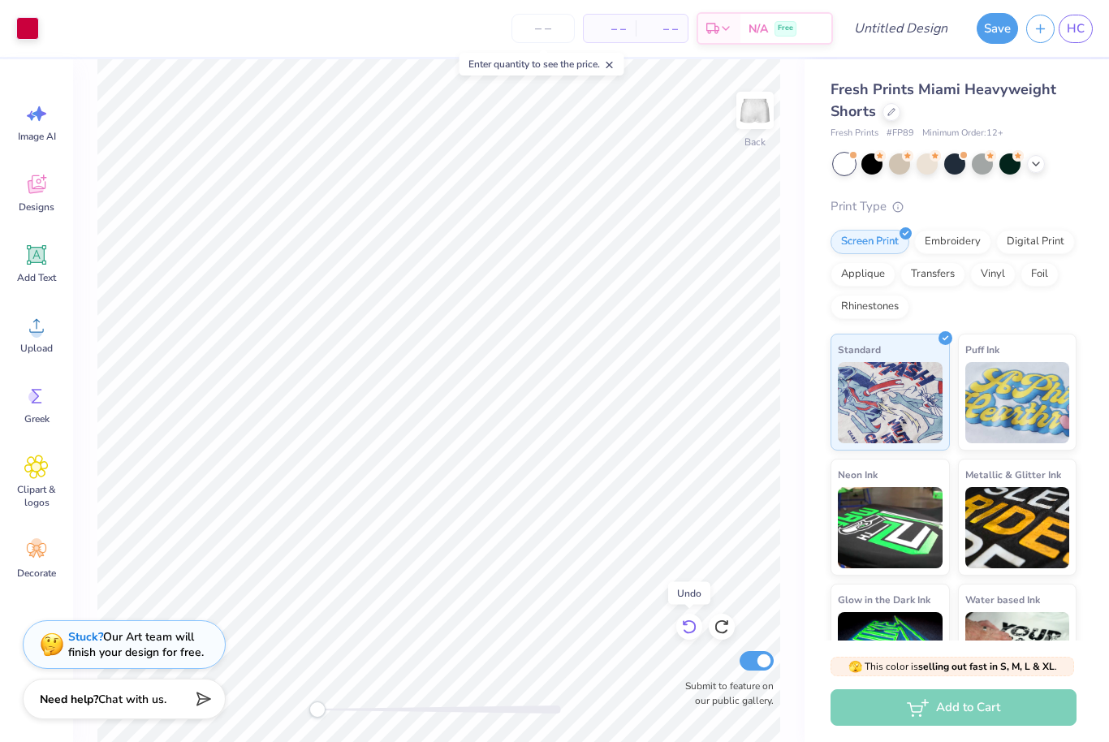
click at [684, 615] on div at bounding box center [689, 627] width 26 height 26
click at [691, 625] on icon at bounding box center [689, 627] width 16 height 16
click at [34, 329] on circle at bounding box center [36, 331] width 11 height 11
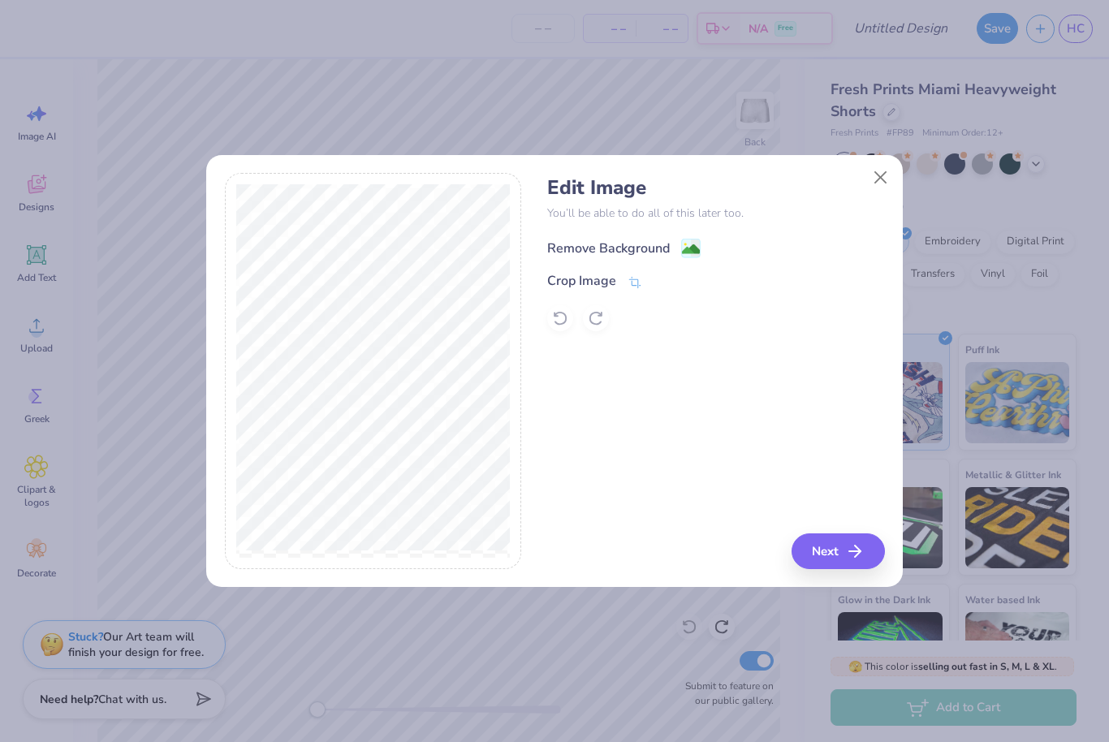
click at [623, 253] on div "Remove Background" at bounding box center [608, 248] width 123 height 19
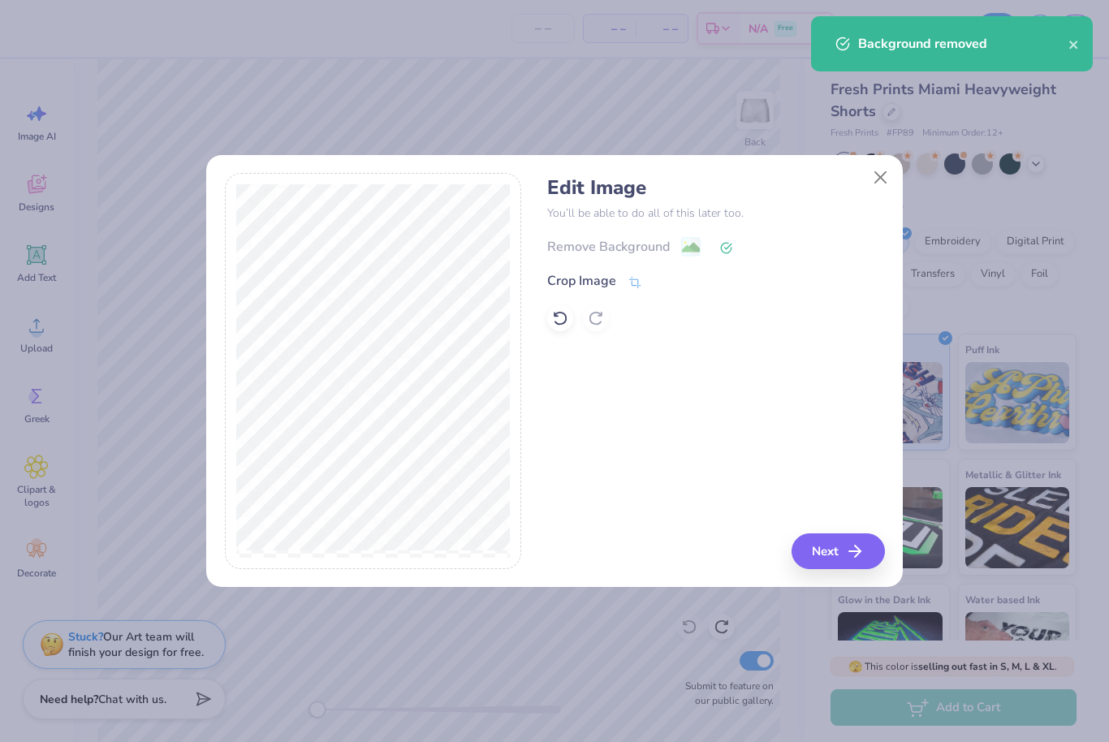
click at [840, 570] on div "Edit Image You’ll be able to do all of this later too. Remove Background Crop I…" at bounding box center [554, 380] width 697 height 414
click at [835, 565] on button "Next" at bounding box center [840, 551] width 93 height 36
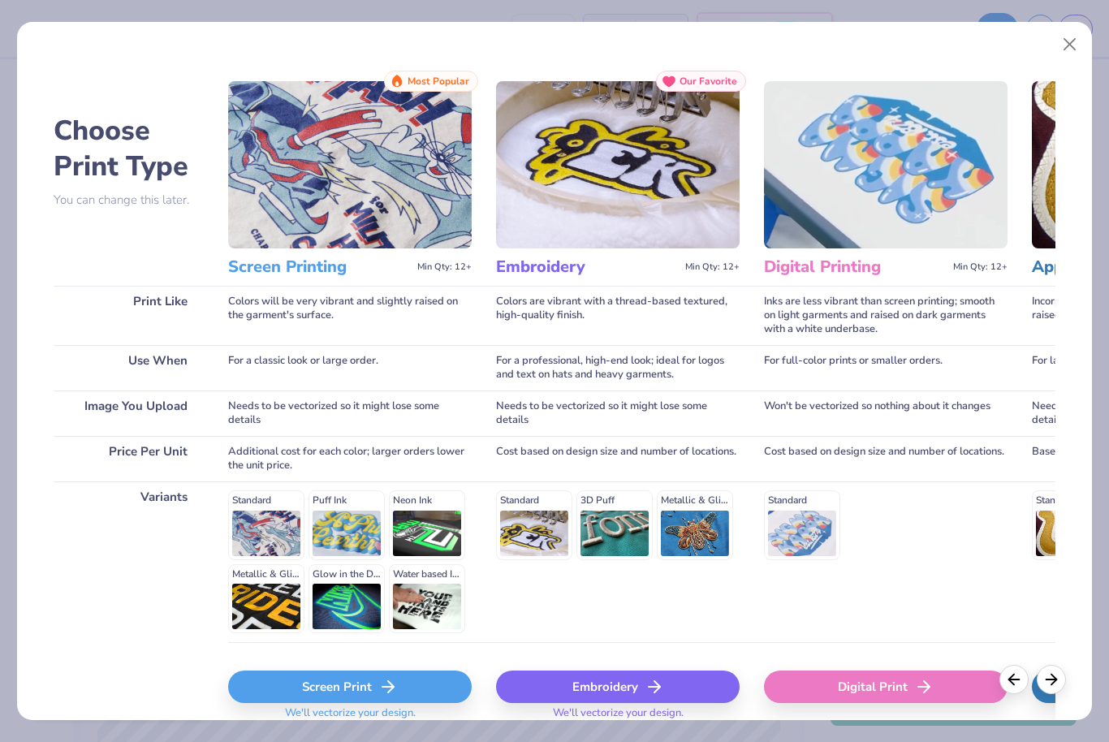
click at [960, 683] on div "Digital Print" at bounding box center [886, 687] width 244 height 32
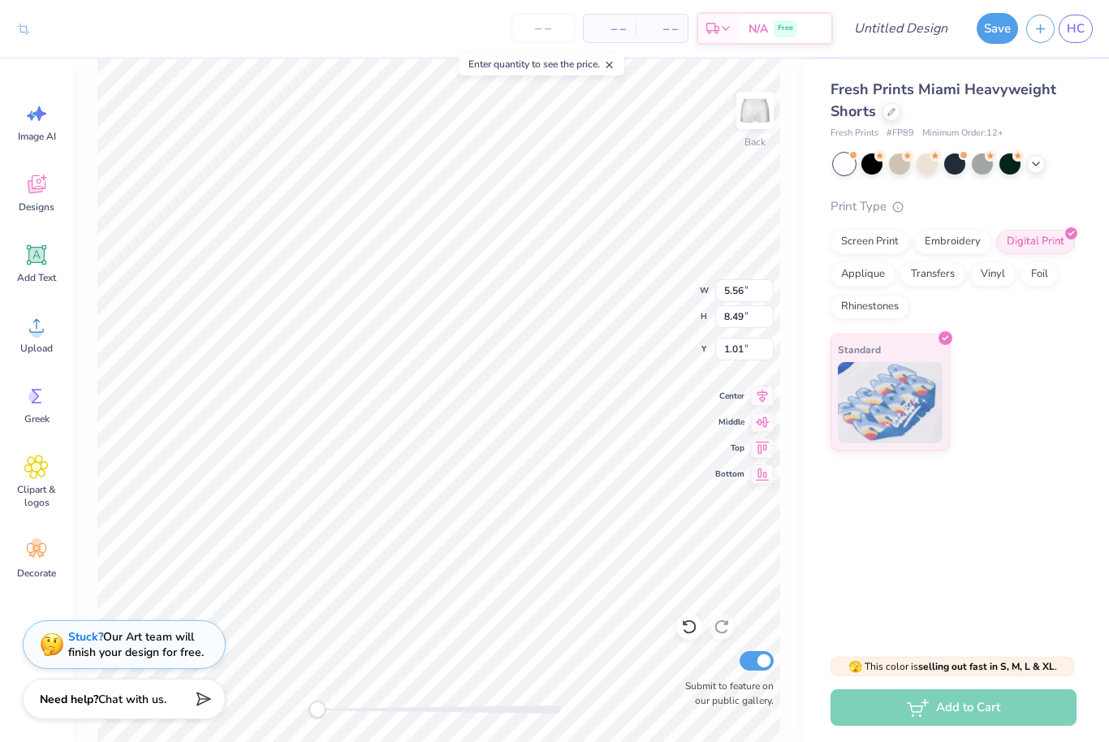
type input "1.97"
type input "3.01"
type input "6.48"
click at [26, 333] on icon at bounding box center [36, 325] width 24 height 24
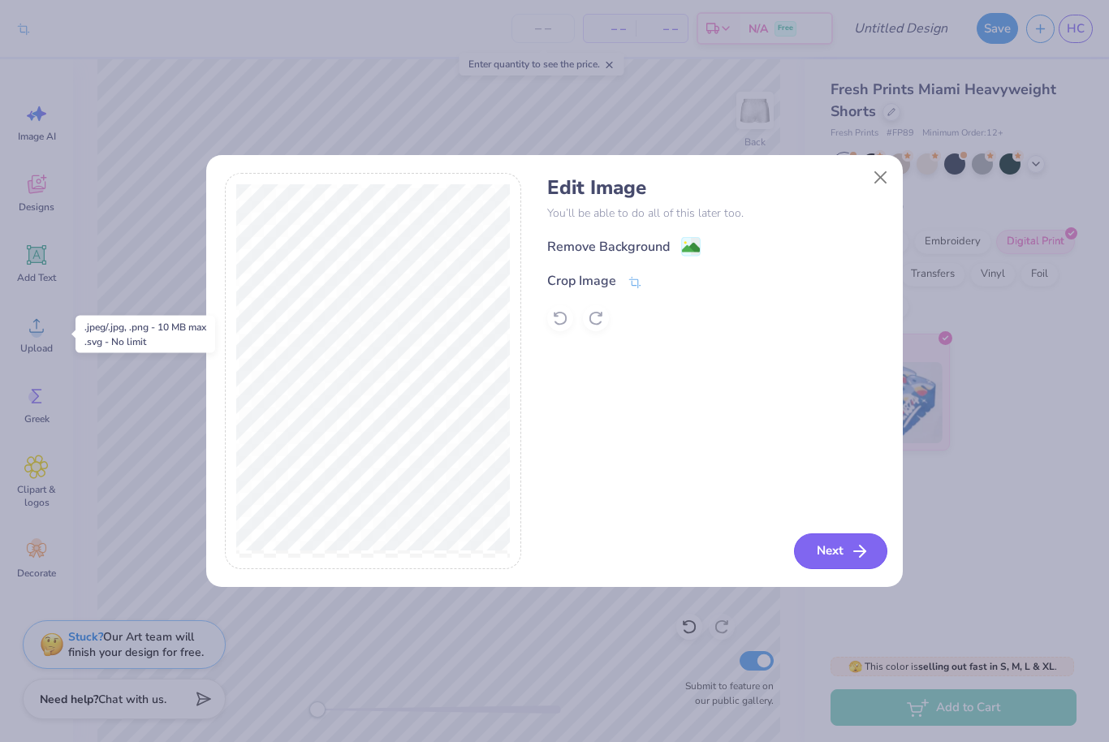
click at [823, 556] on button "Next" at bounding box center [840, 551] width 93 height 36
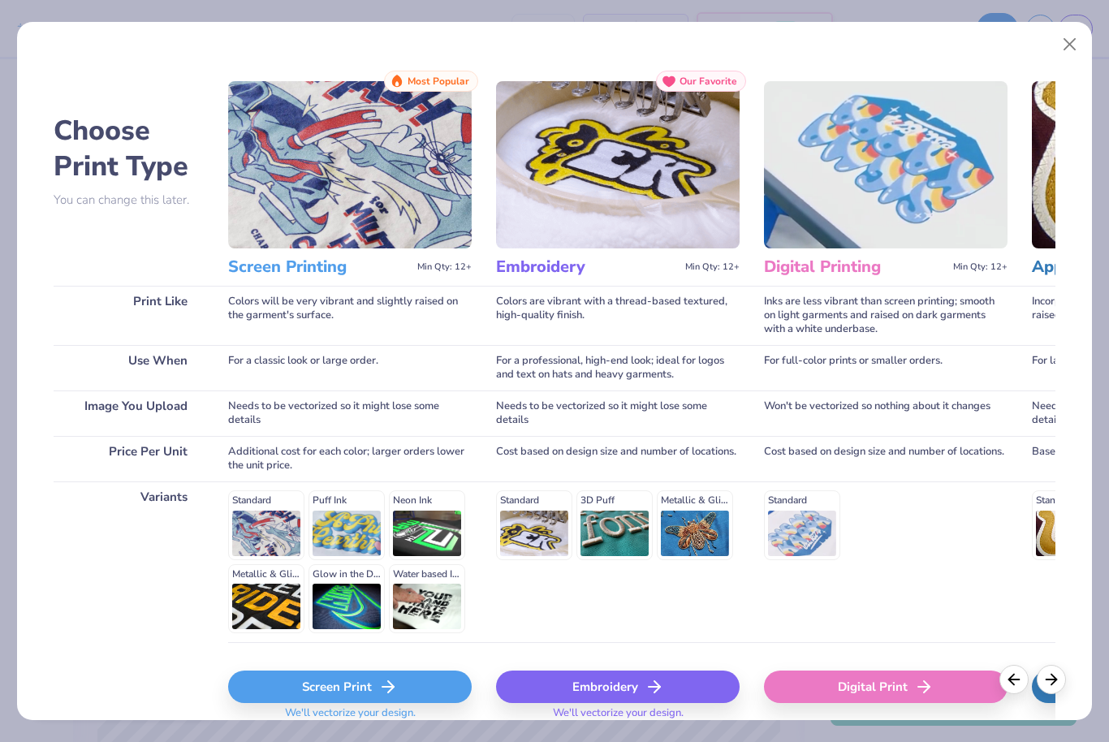
click at [893, 688] on div "Digital Print" at bounding box center [886, 687] width 244 height 32
type input "7.27"
type input "6.24"
type input "2.13"
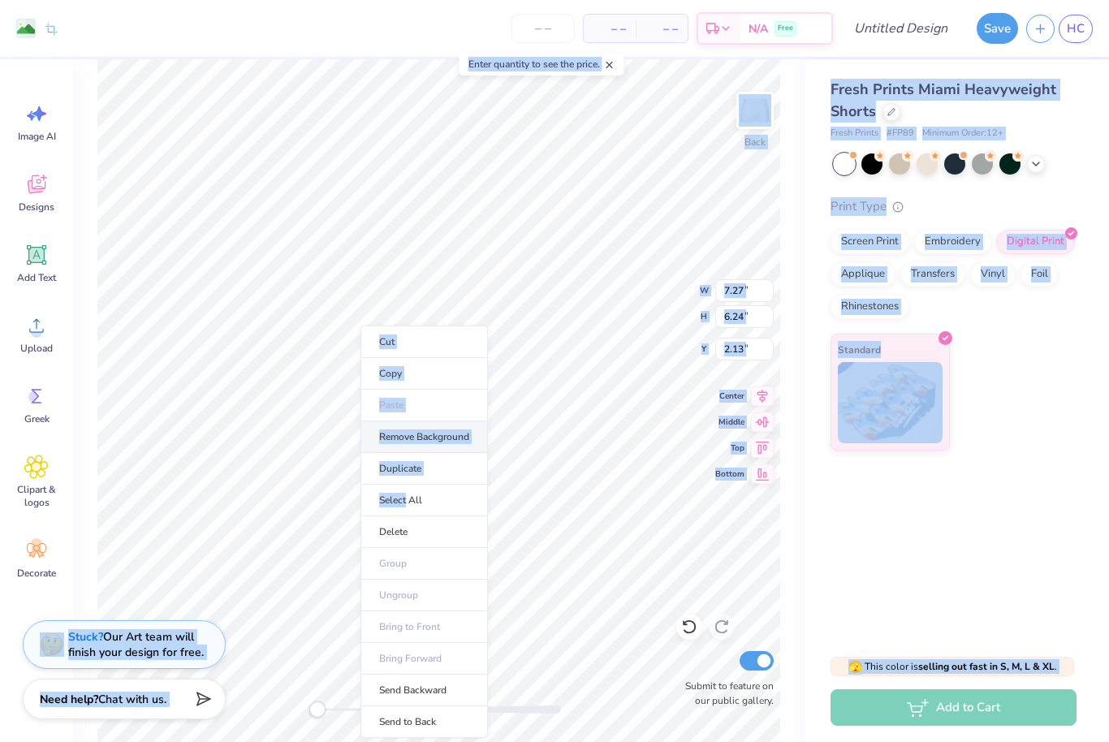
click at [423, 447] on li "Remove Background" at bounding box center [424, 437] width 127 height 32
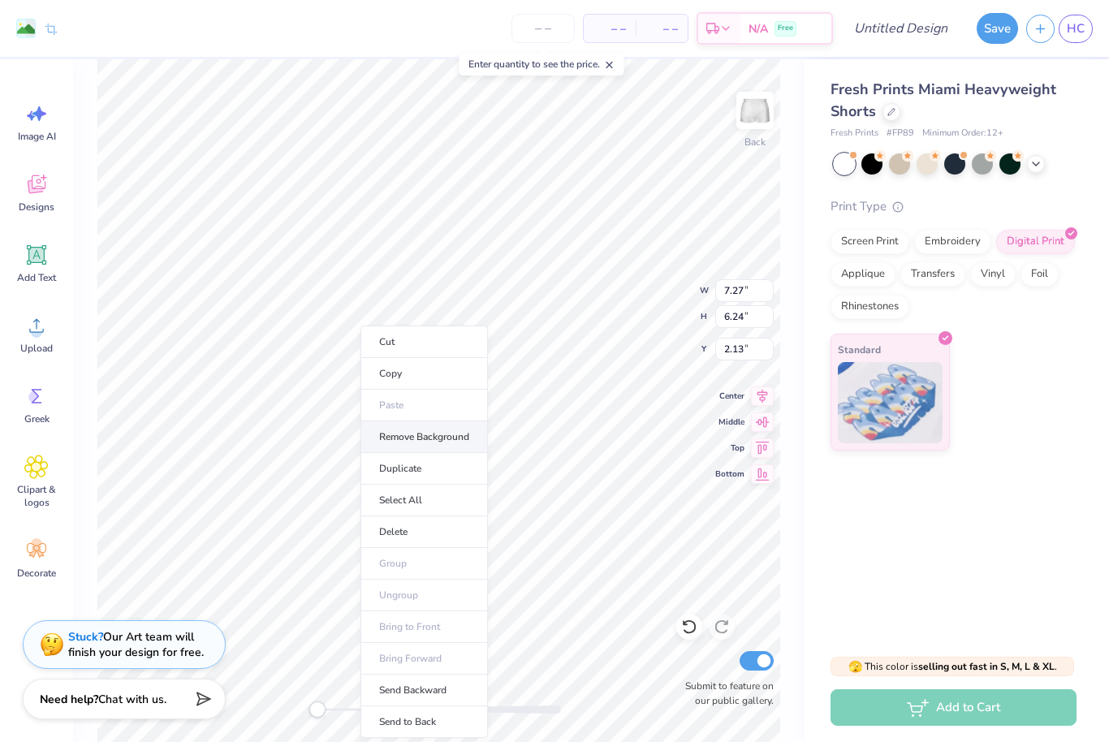
type input "6.00"
type input "3.06"
type input "3.21"
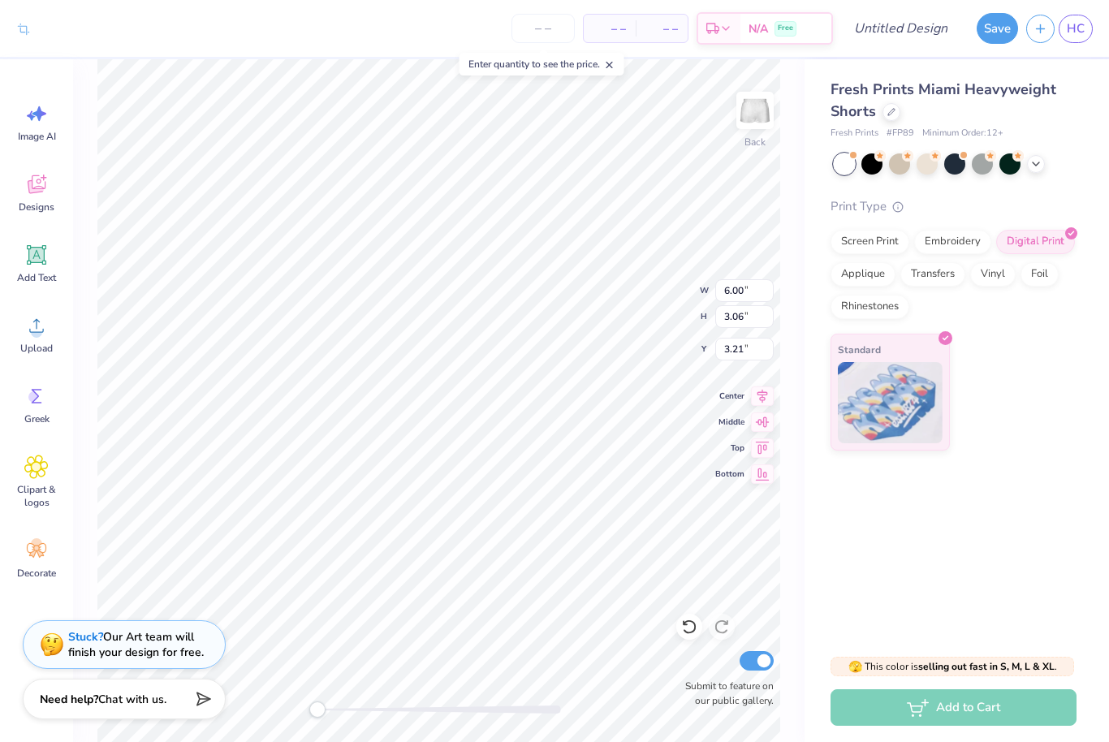
type input "1.99"
type input "3.04"
type input "6.67"
type input "4.97"
type input "2.54"
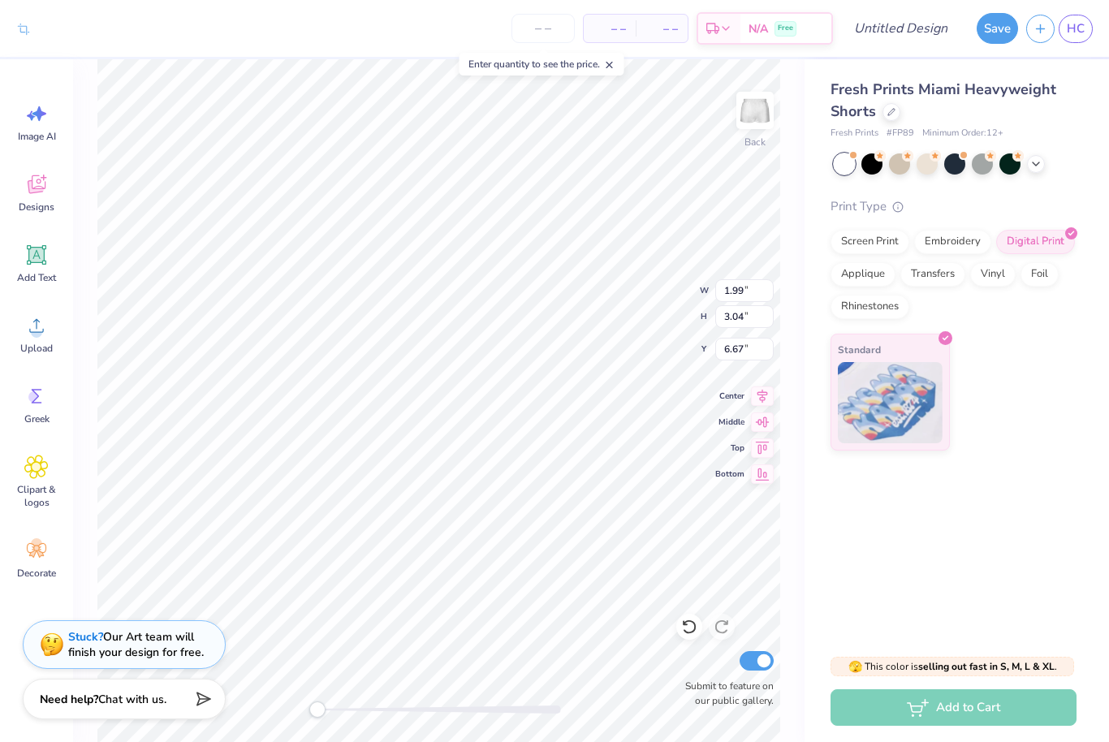
type input "7.18"
type input "1.68"
type input "2.56"
type input "6.67"
type input "4.97"
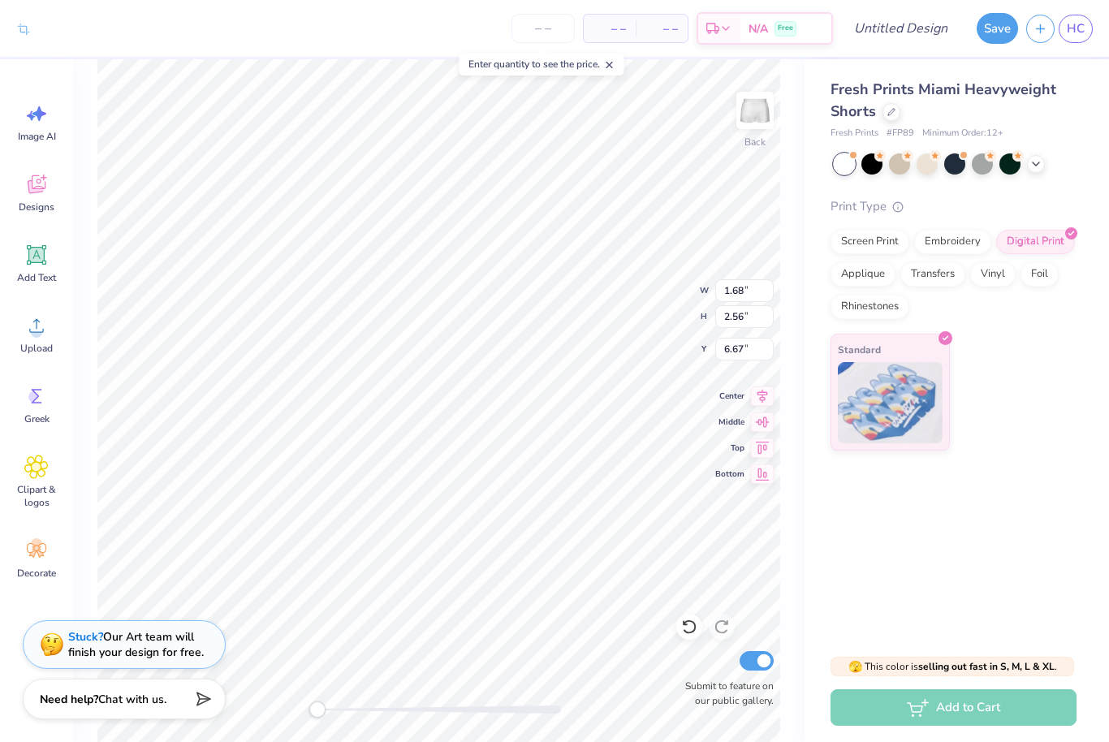
type input "2.54"
type input "3.12"
click at [870, 521] on div "Fresh Prints Miami Heavyweight Shorts Fresh Prints # FP89 Minimum Order: 12 + P…" at bounding box center [957, 349] width 304 height 581
click at [1046, 572] on div "Fresh Prints Miami Heavyweight Shorts Fresh Prints # FP89 Minimum Order: 12 + P…" at bounding box center [957, 349] width 304 height 581
click at [907, 39] on input "Design Title" at bounding box center [921, 28] width 80 height 32
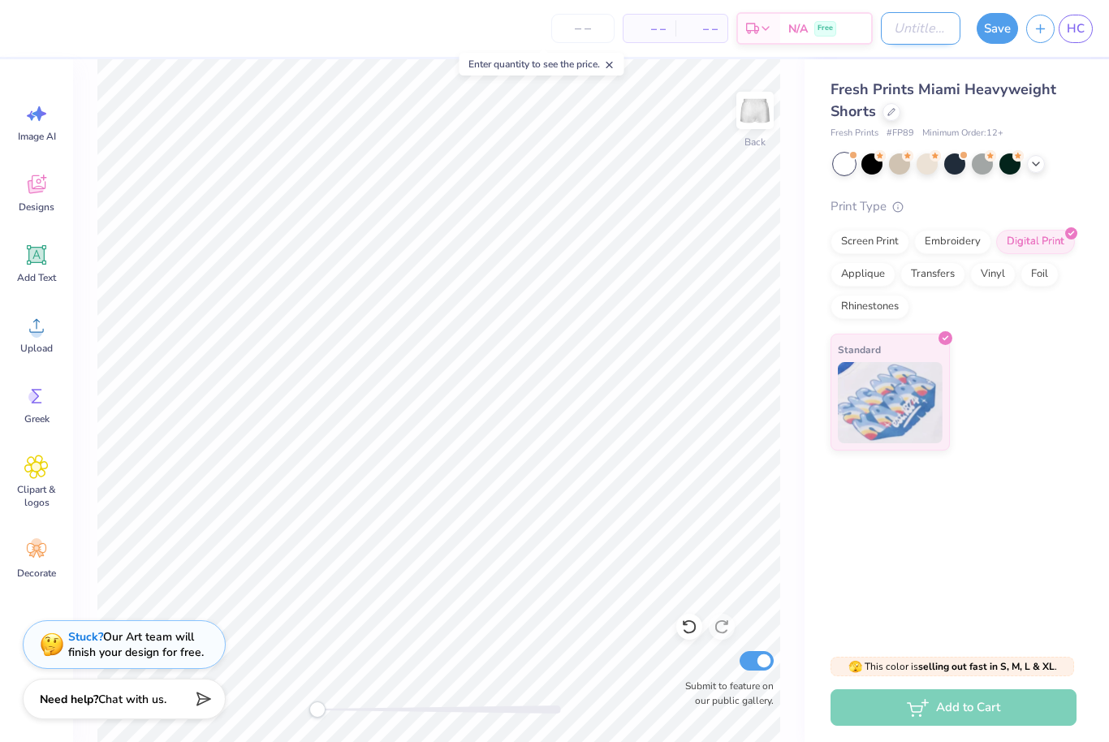
type input "B"
type input "UBC Shorts Design"
click at [1004, 22] on button "Save" at bounding box center [997, 26] width 41 height 31
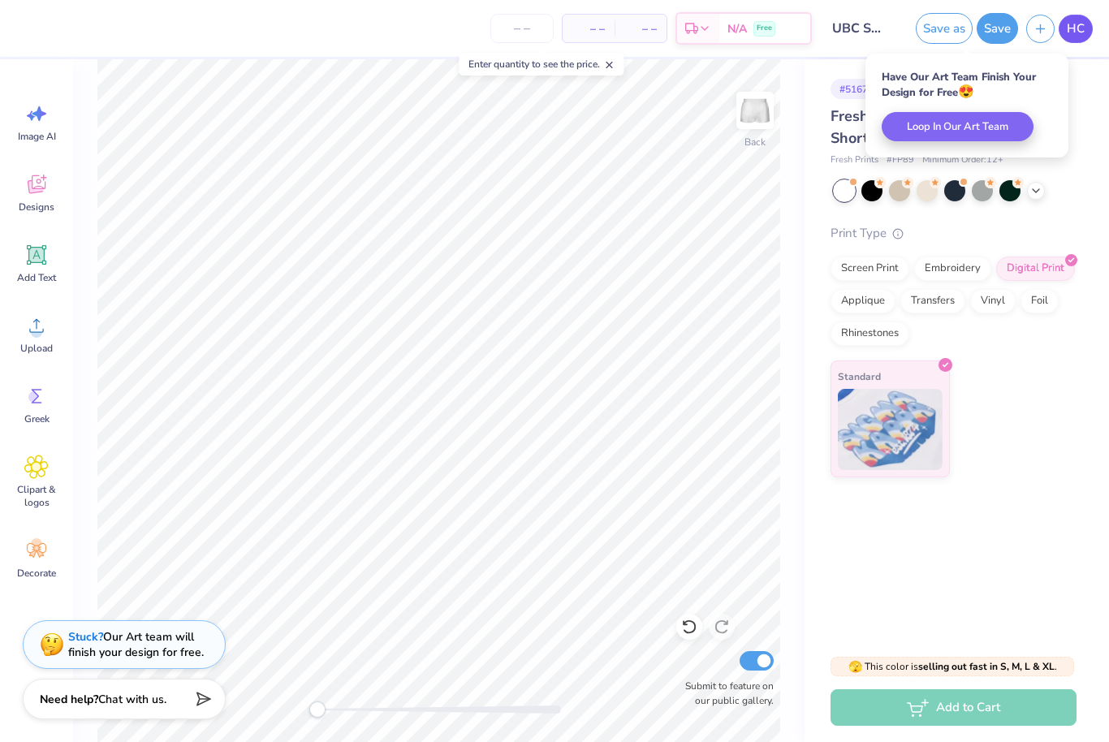
click at [1078, 21] on span "HC" at bounding box center [1076, 28] width 18 height 19
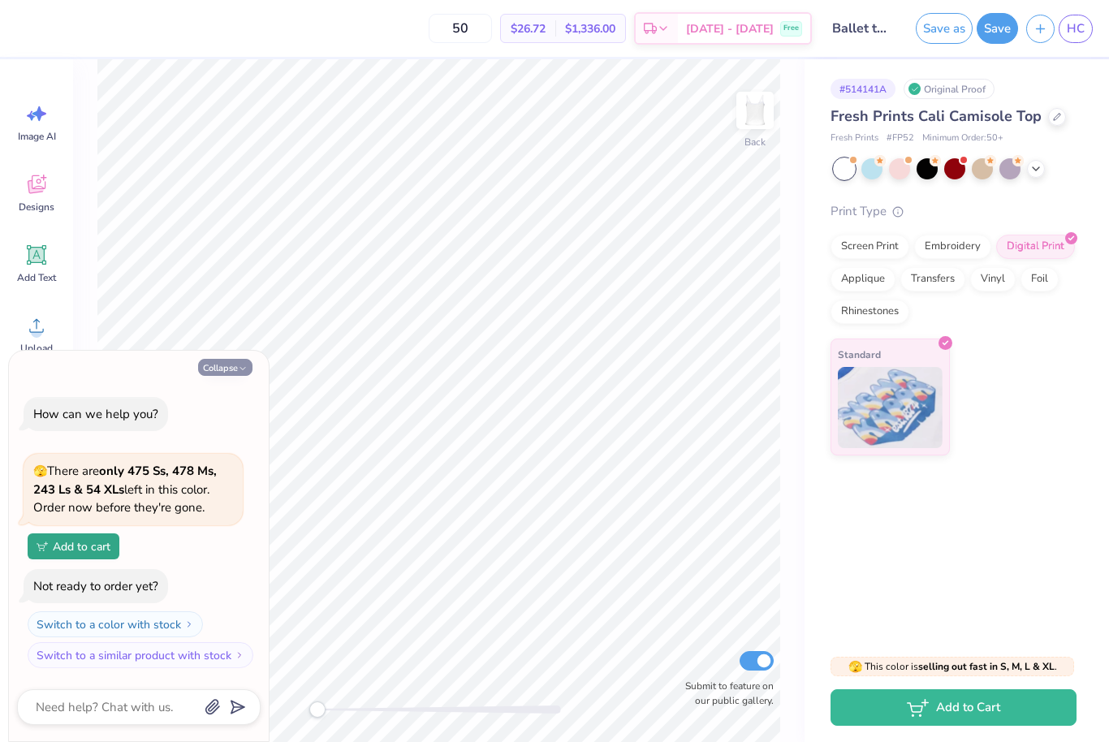
click at [214, 361] on button "Collapse" at bounding box center [225, 367] width 54 height 17
type textarea "x"
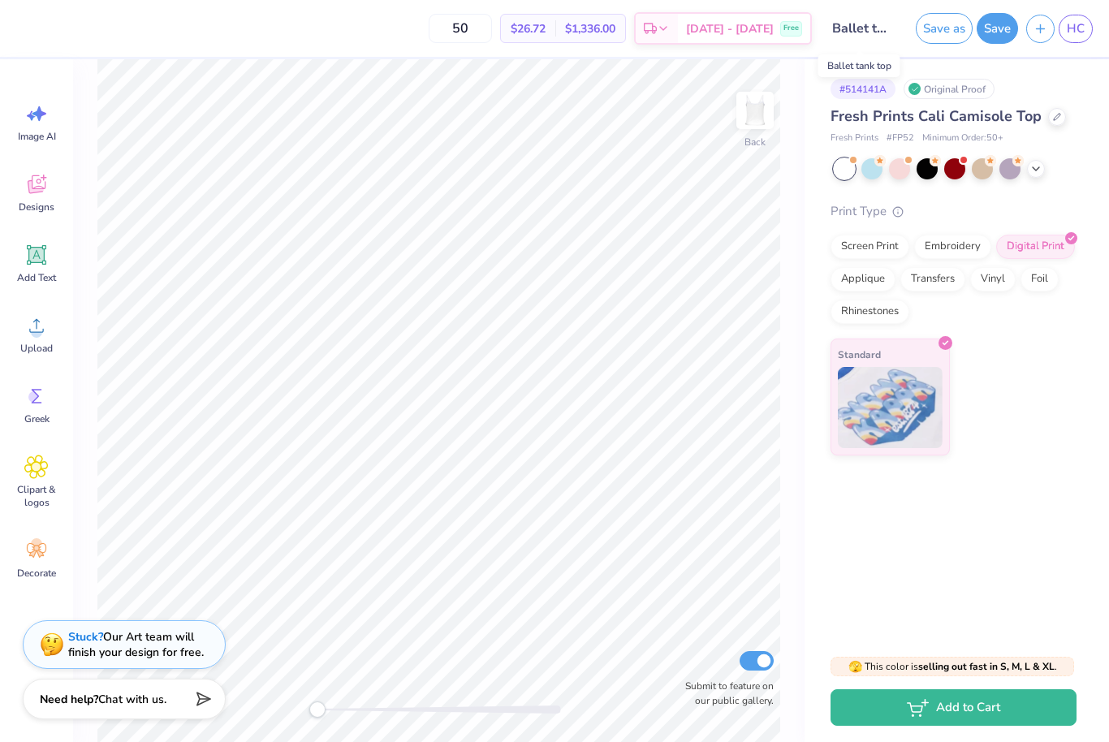
click at [879, 28] on input "Ballet tank top" at bounding box center [860, 28] width 80 height 32
click at [832, 28] on input "Ballet tank top" at bounding box center [860, 28] width 80 height 32
click at [860, 25] on input "Ballet tank top" at bounding box center [860, 28] width 80 height 32
click at [944, 30] on button "Save as" at bounding box center [944, 26] width 57 height 31
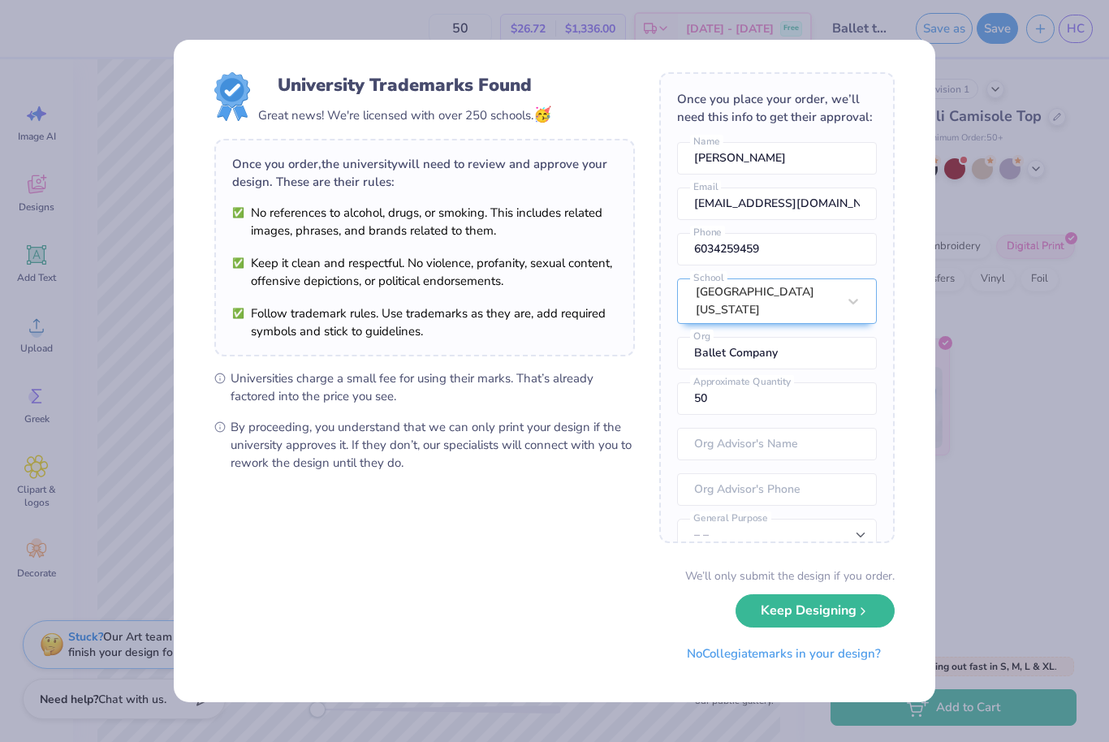
click at [786, 628] on div "We’ll only submit the design if you order. Keep Designing No Collegiate marks i…" at bounding box center [554, 619] width 680 height 102
click at [862, 607] on icon "submit" at bounding box center [863, 607] width 13 height 13
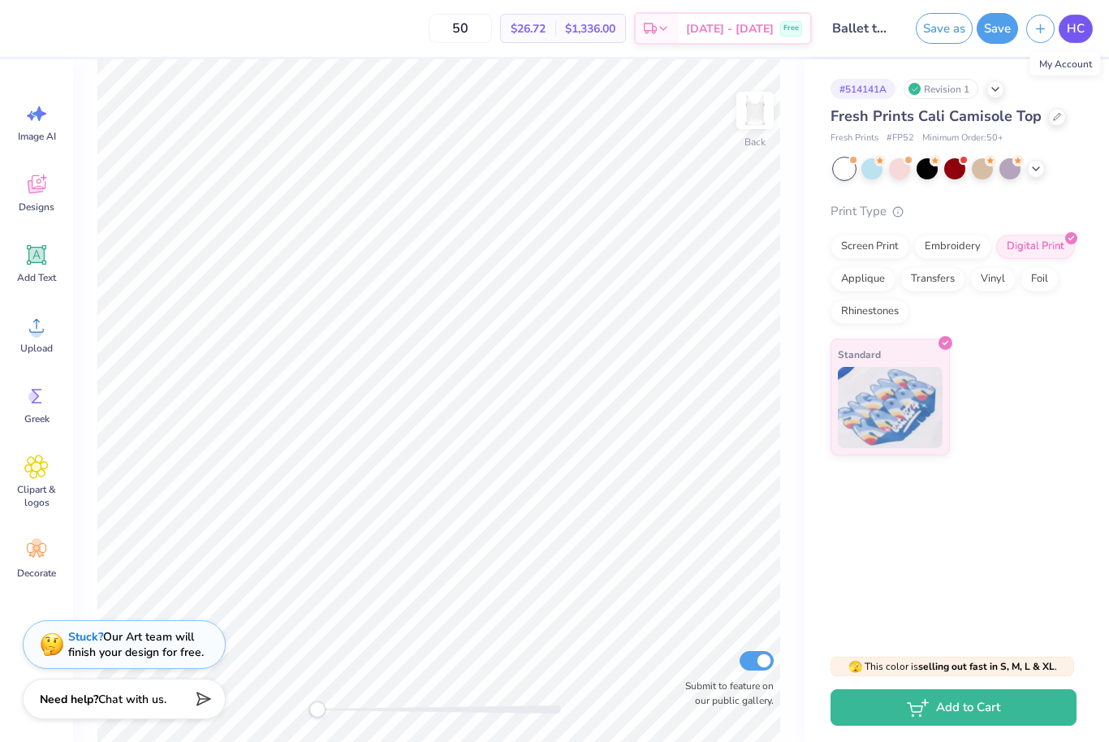
click at [1084, 32] on span "HC" at bounding box center [1076, 28] width 18 height 19
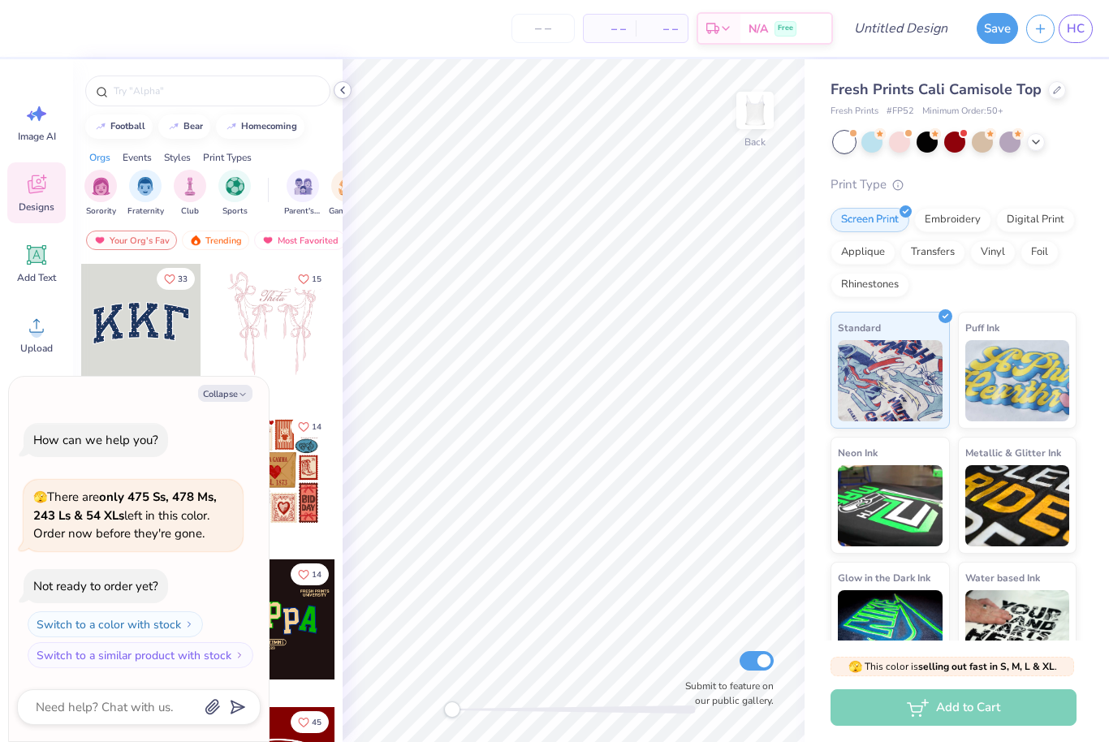
click at [349, 87] on div at bounding box center [343, 90] width 18 height 18
type textarea "x"
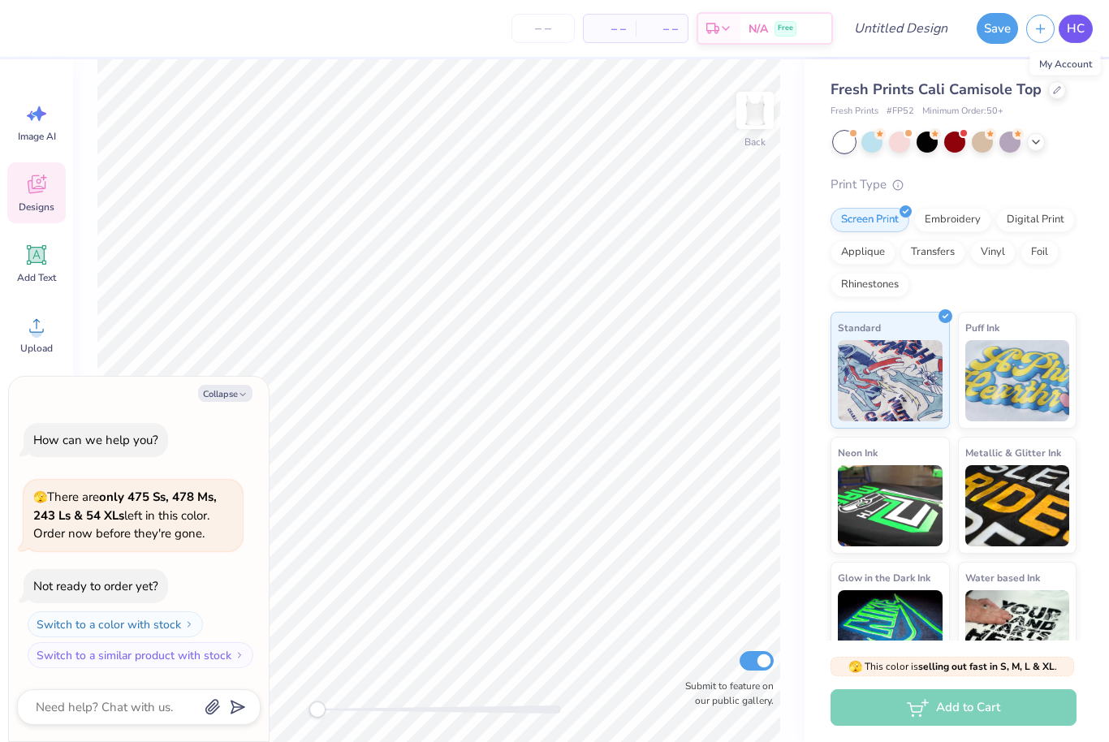
click at [1087, 37] on link "HC" at bounding box center [1076, 29] width 34 height 28
